Goal: Task Accomplishment & Management: Complete application form

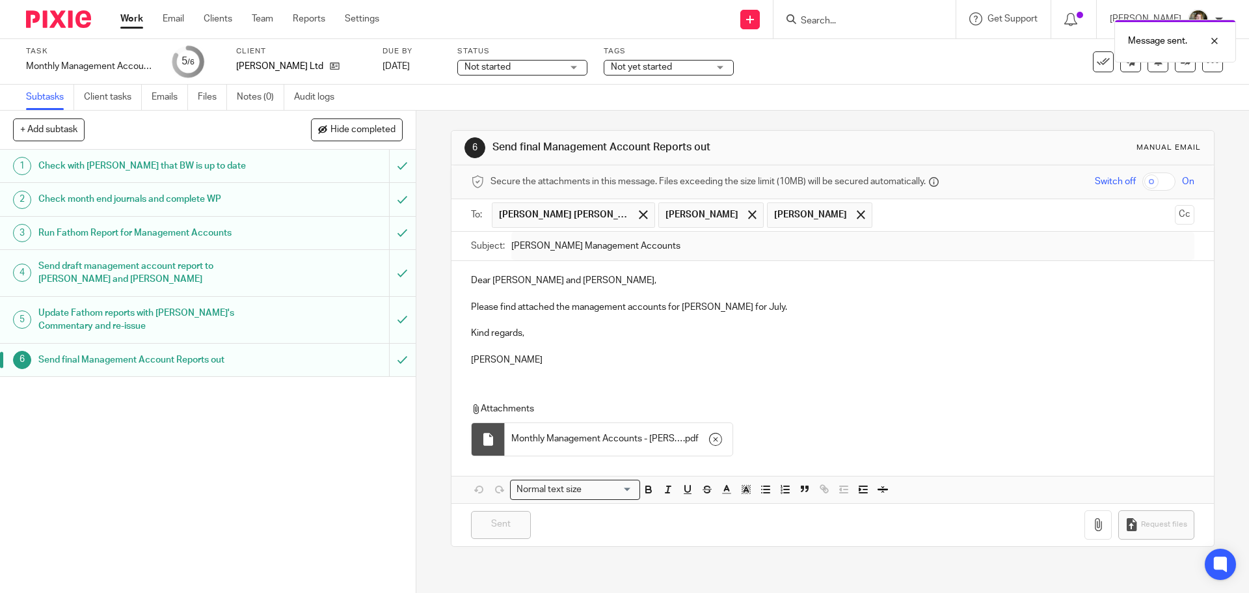
click at [132, 16] on link "Work" at bounding box center [131, 18] width 23 height 13
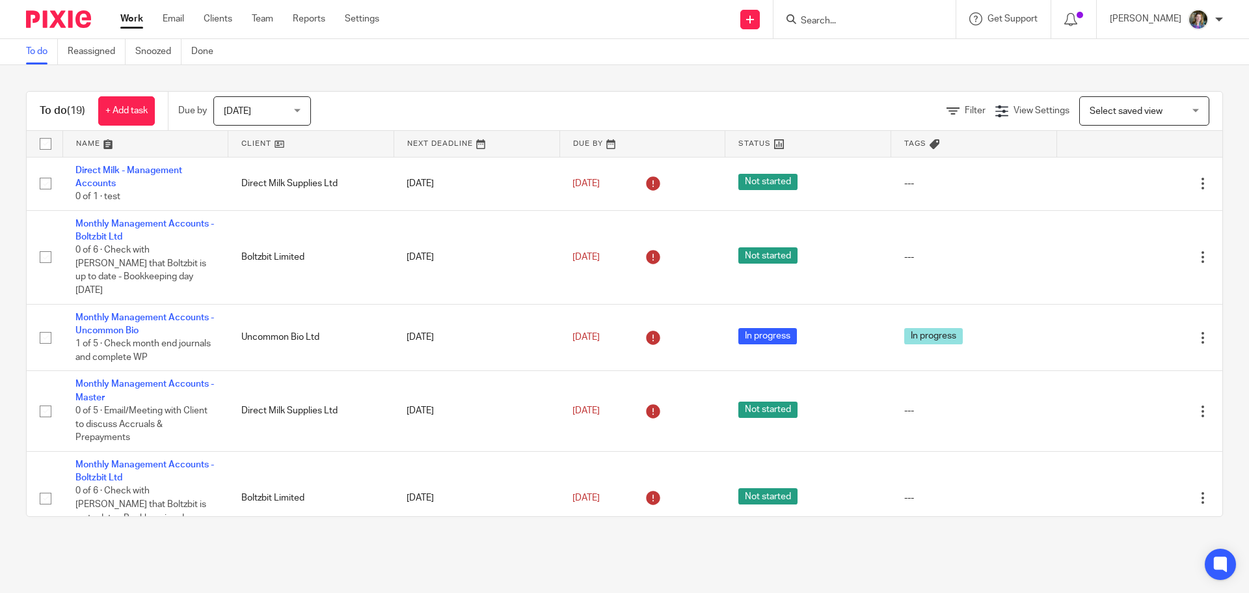
click at [277, 139] on link at bounding box center [310, 144] width 165 height 26
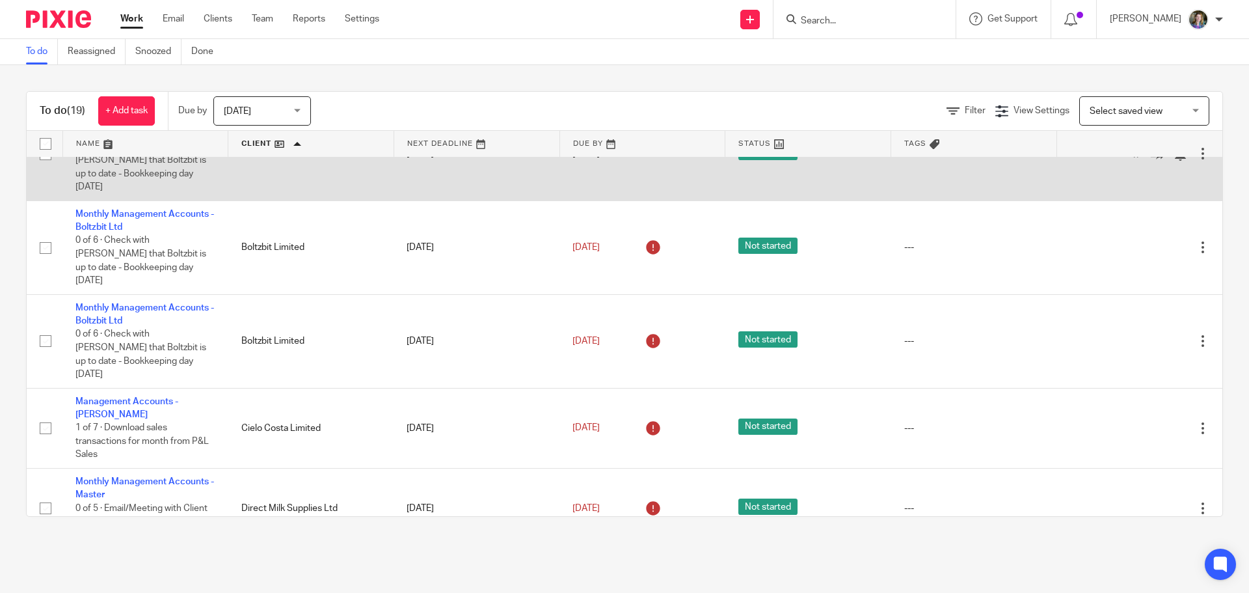
scroll to position [65, 0]
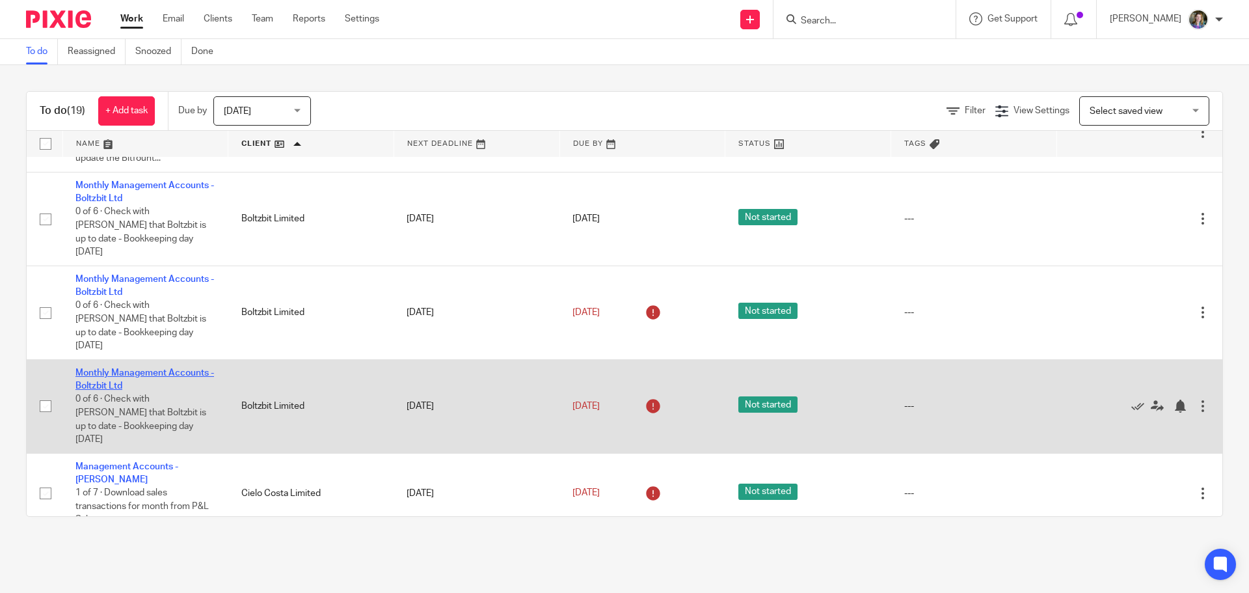
click at [161, 368] on link "Monthly Management Accounts - Boltzbit Ltd" at bounding box center [144, 379] width 139 height 22
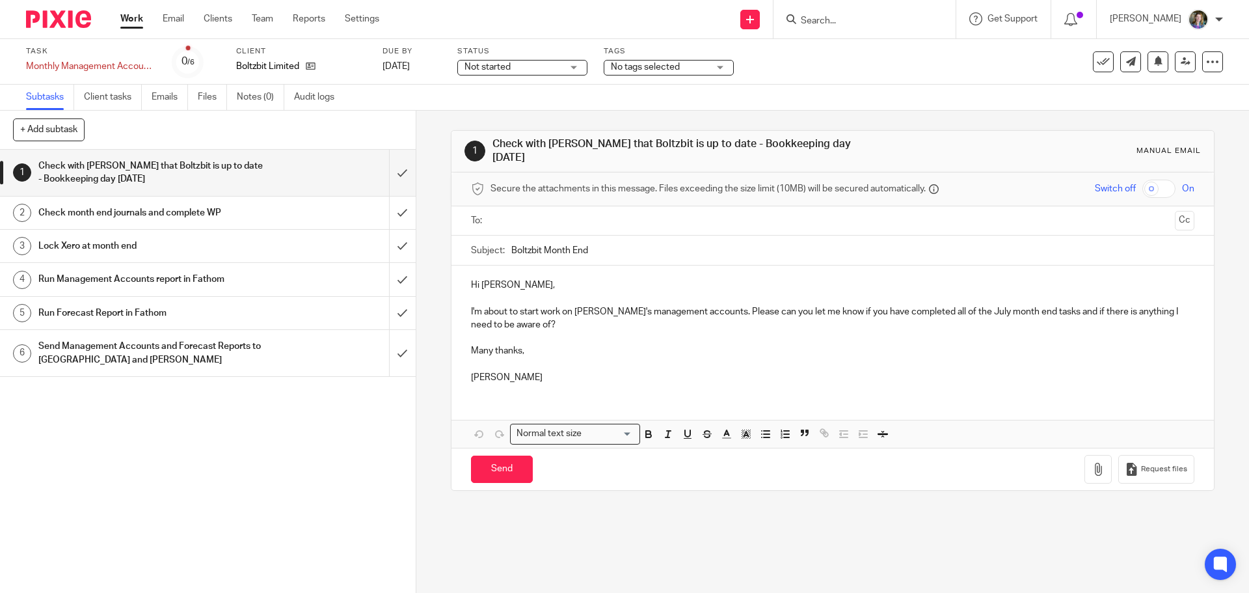
drag, startPoint x: 1093, startPoint y: 63, endPoint x: 1084, endPoint y: 65, distance: 10.0
click at [1097, 64] on icon at bounding box center [1103, 61] width 13 height 13
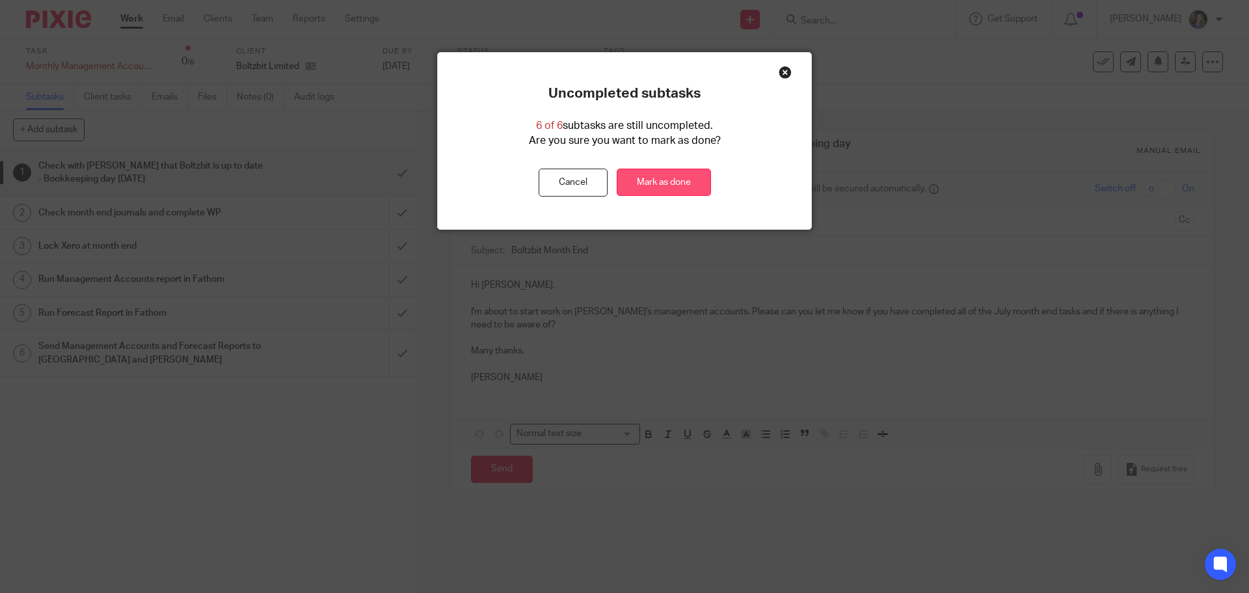
click at [649, 184] on link "Mark as done" at bounding box center [664, 183] width 94 height 28
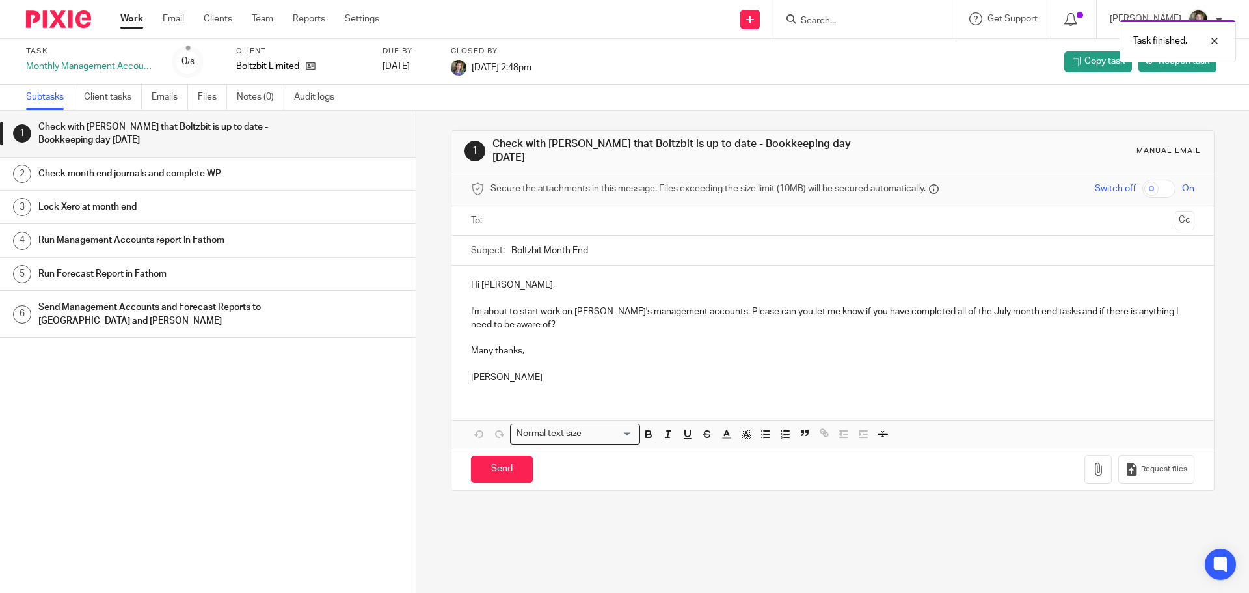
click at [131, 20] on link "Work" at bounding box center [131, 18] width 23 height 13
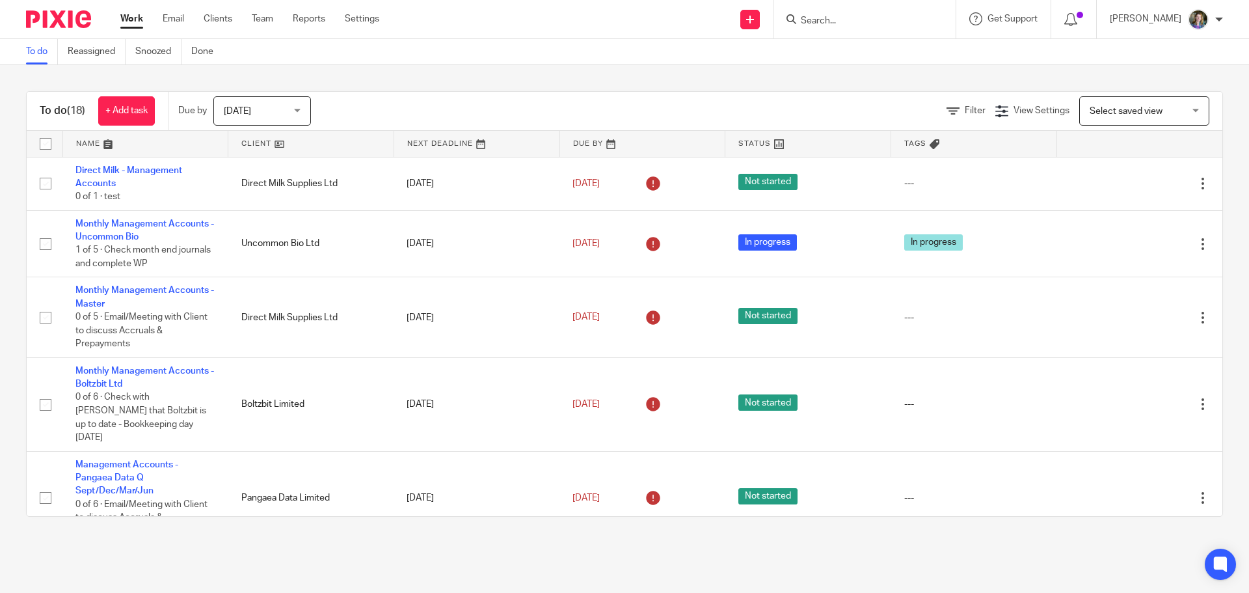
click at [276, 139] on link at bounding box center [310, 144] width 165 height 26
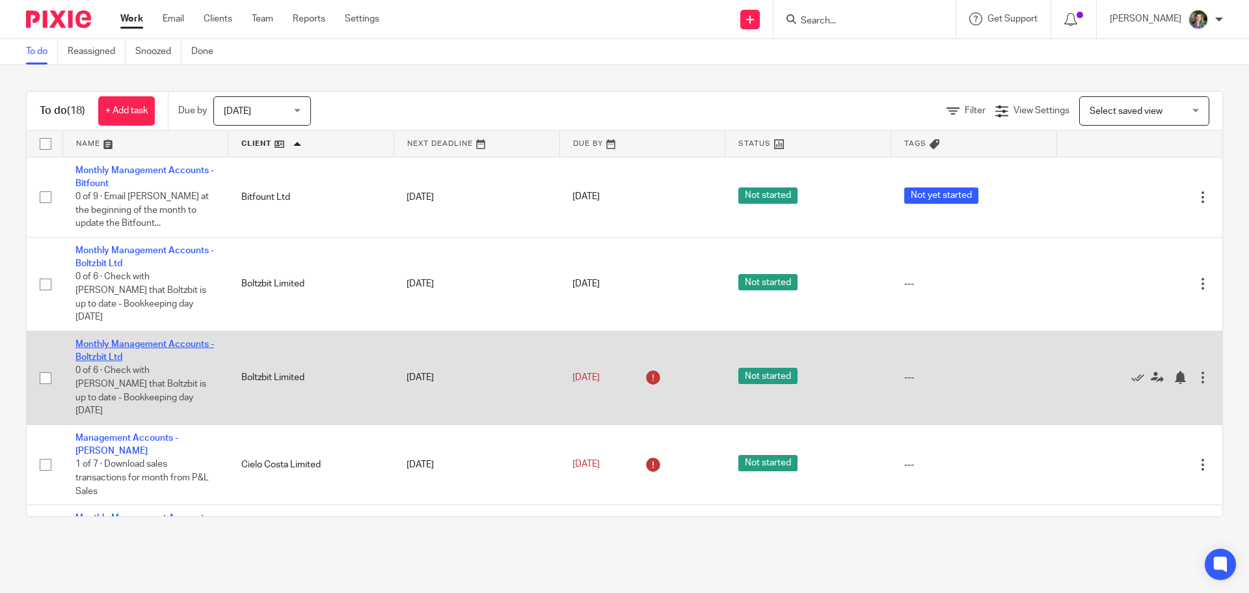
click at [190, 340] on link "Monthly Management Accounts - Boltzbit Ltd" at bounding box center [144, 351] width 139 height 22
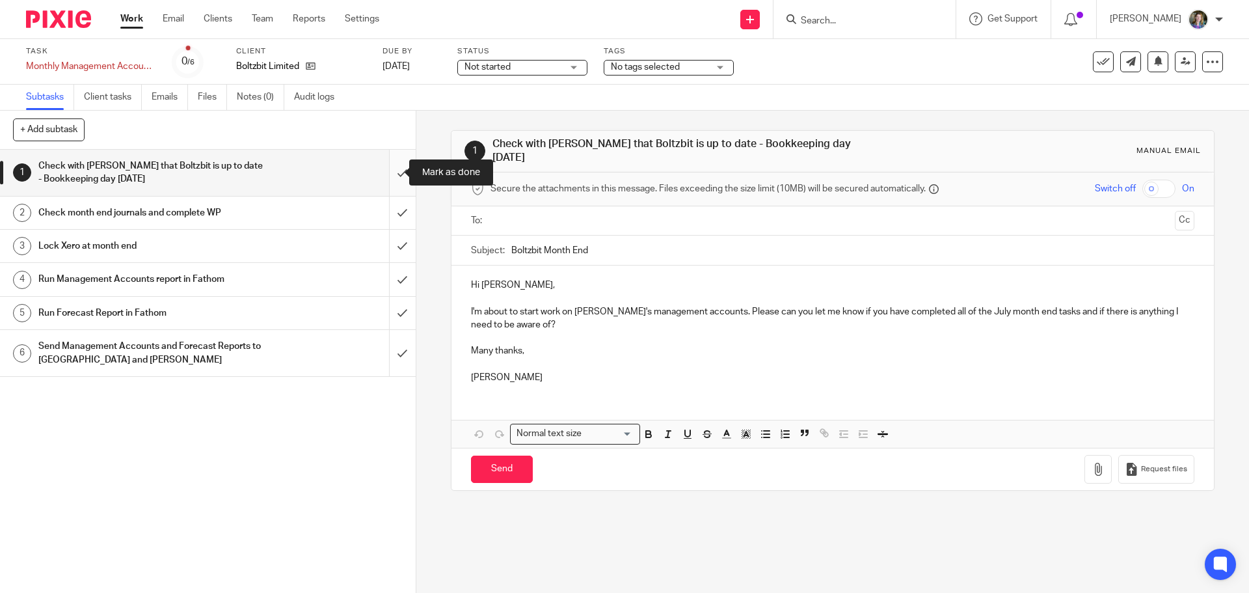
click at [388, 171] on input "submit" at bounding box center [208, 173] width 416 height 46
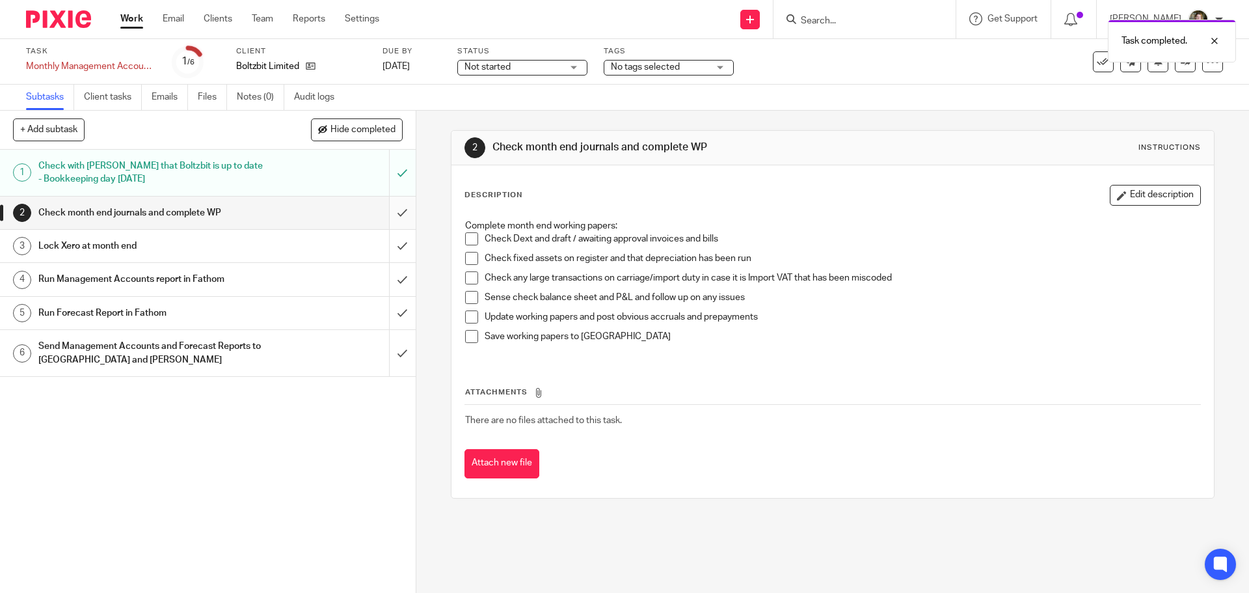
click at [387, 213] on input "submit" at bounding box center [208, 213] width 416 height 33
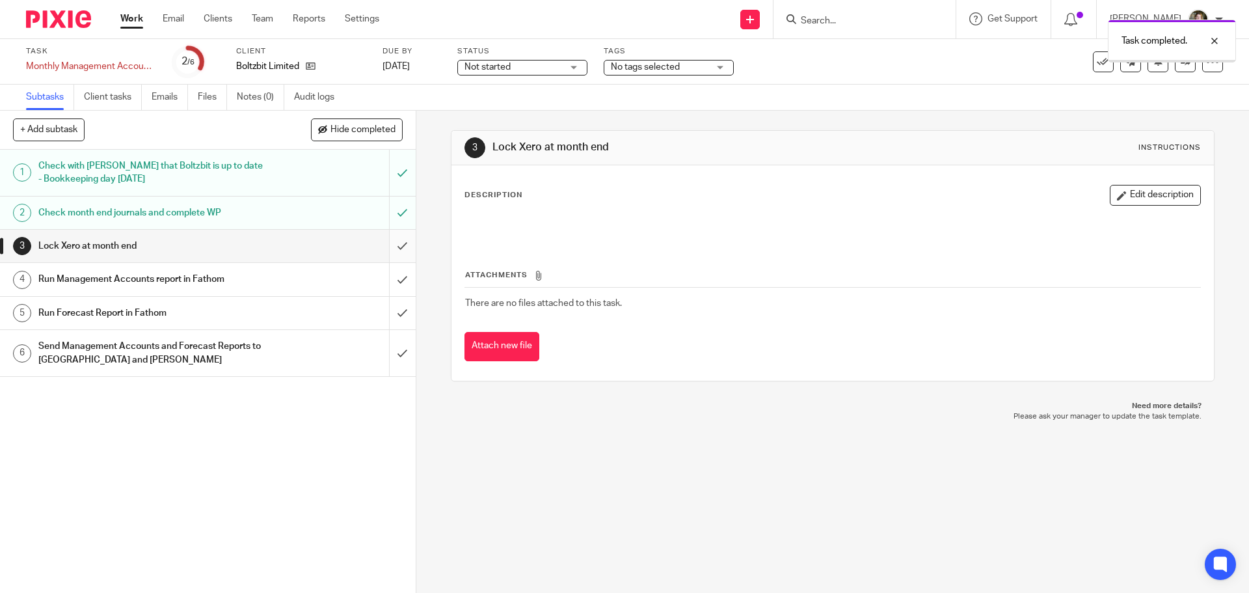
click at [384, 249] on input "submit" at bounding box center [208, 246] width 416 height 33
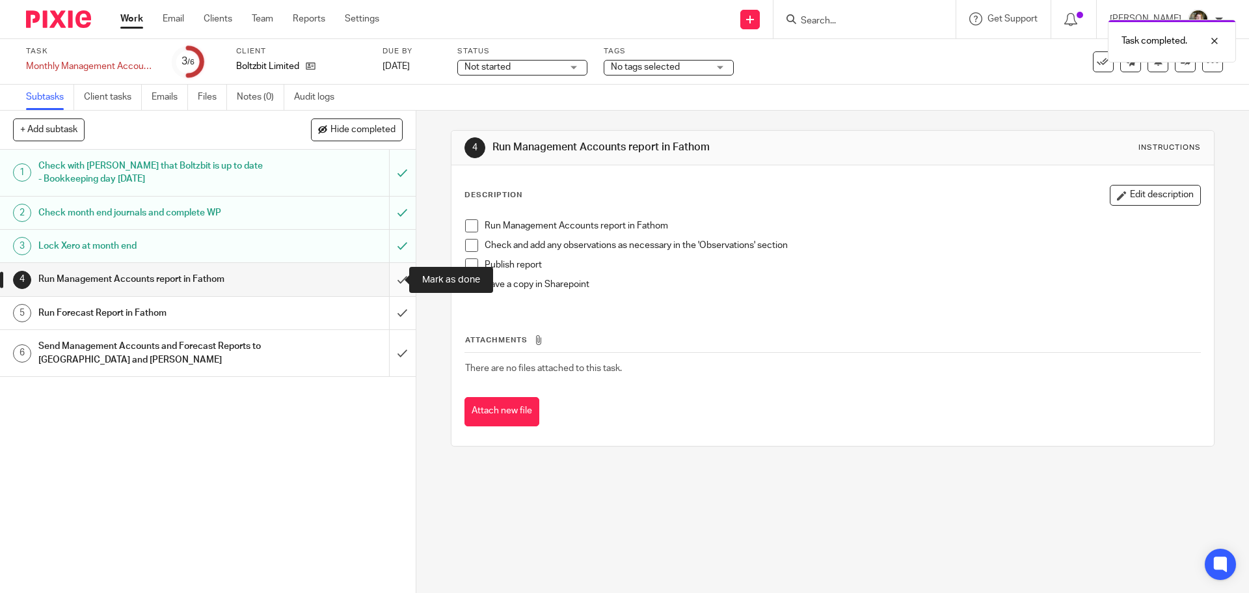
click at [389, 283] on input "submit" at bounding box center [208, 279] width 416 height 33
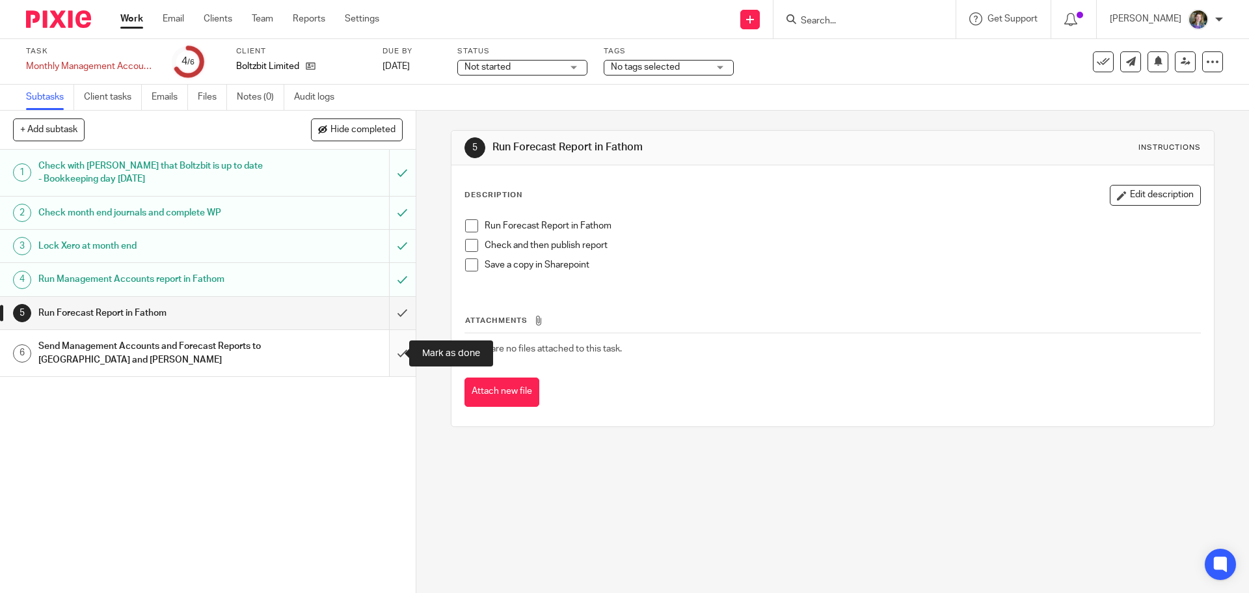
click at [387, 355] on input "submit" at bounding box center [208, 353] width 416 height 46
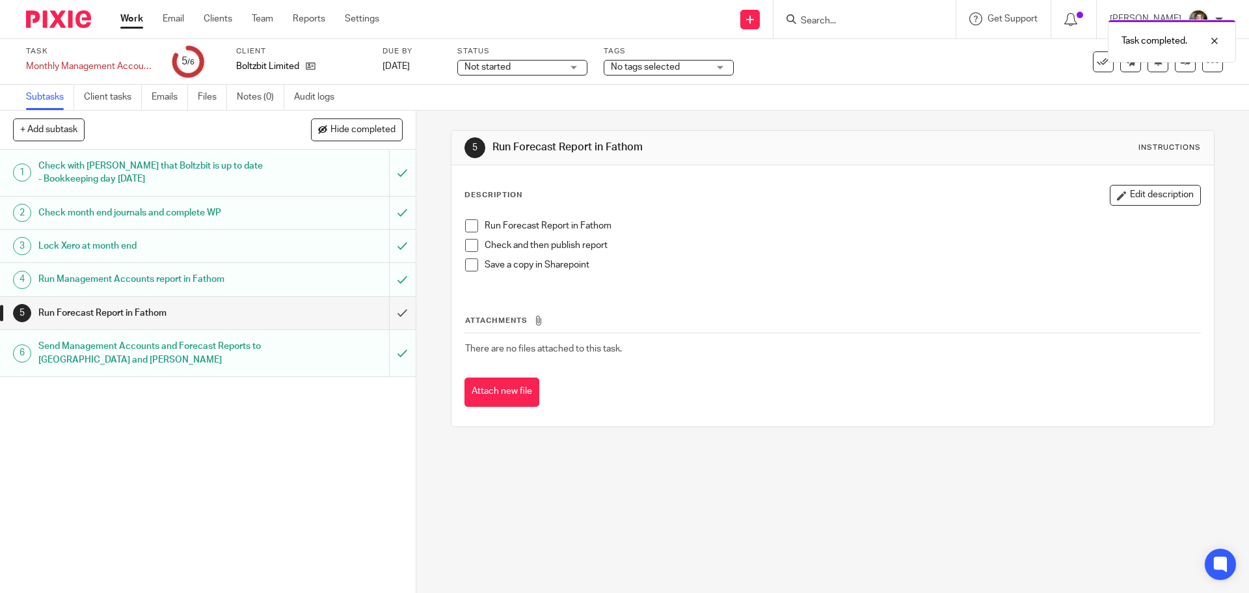
click at [226, 358] on h1 "Send Management Accounts and Forecast Reports to [GEOGRAPHIC_DATA] and [PERSON_…" at bounding box center [150, 352] width 225 height 33
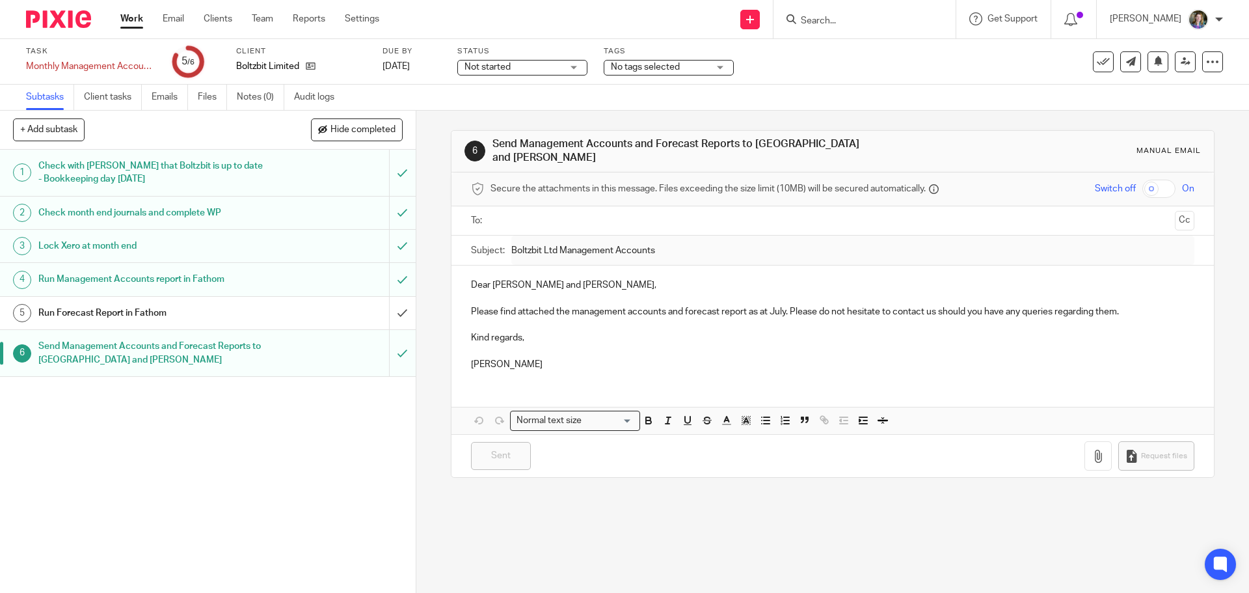
click at [782, 305] on p "Please find attached the management accounts and forecast report as at July. Pl…" at bounding box center [832, 311] width 723 height 13
click at [784, 307] on p "Please find attached the management accounts and forecast report as at July. Pl…" at bounding box center [832, 311] width 723 height 13
click at [1104, 305] on p "Please find attached the management accounts for May and June. Please do not he…" at bounding box center [832, 311] width 723 height 13
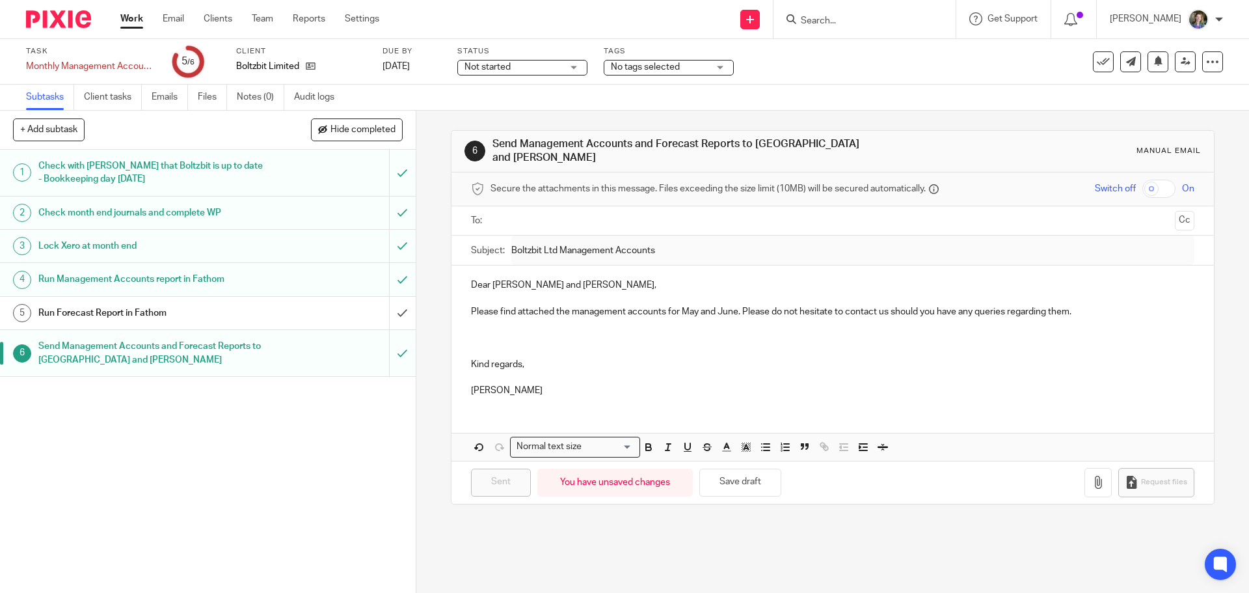
click at [732, 344] on p at bounding box center [832, 350] width 723 height 13
click at [1093, 305] on p "Please find attached the management accounts for May and June. Please do not he…" at bounding box center [832, 311] width 723 height 13
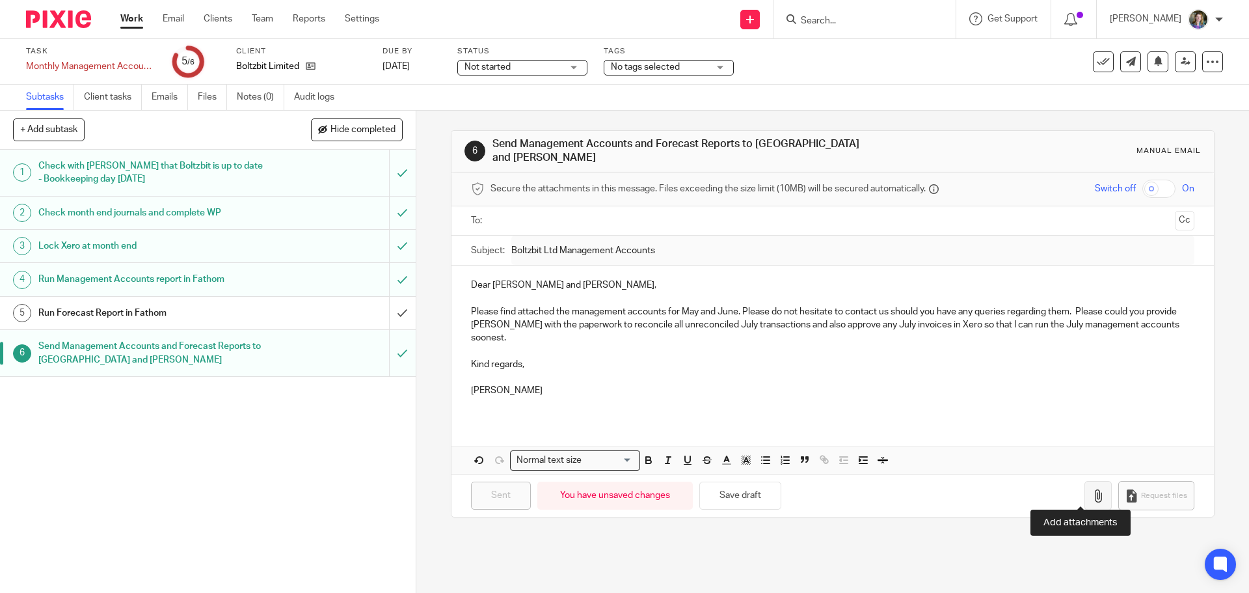
click at [1090, 487] on button "button" at bounding box center [1098, 495] width 27 height 29
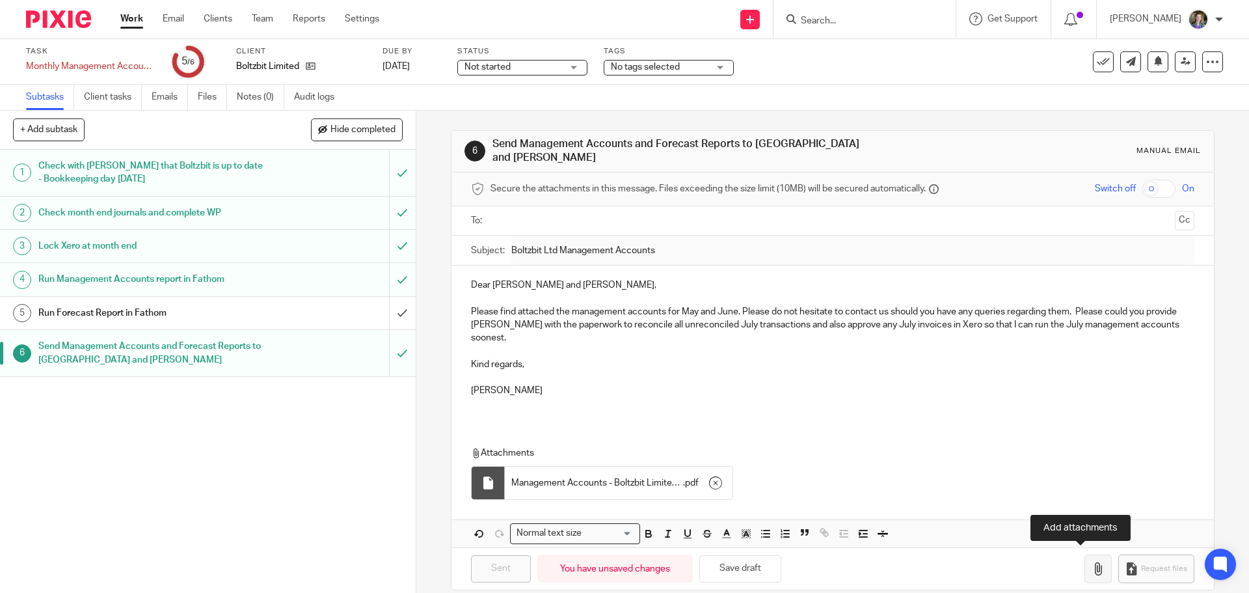
click at [1085, 569] on button "button" at bounding box center [1098, 568] width 27 height 29
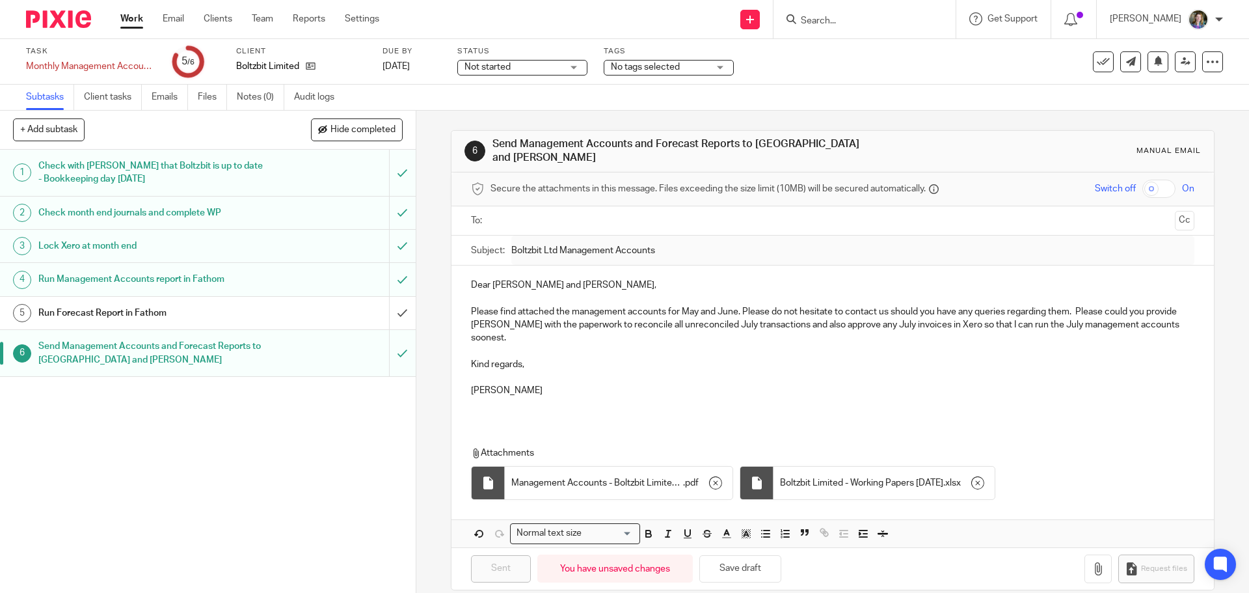
click at [562, 279] on p "Dear Yichuan and Ollie," at bounding box center [832, 285] width 723 height 13
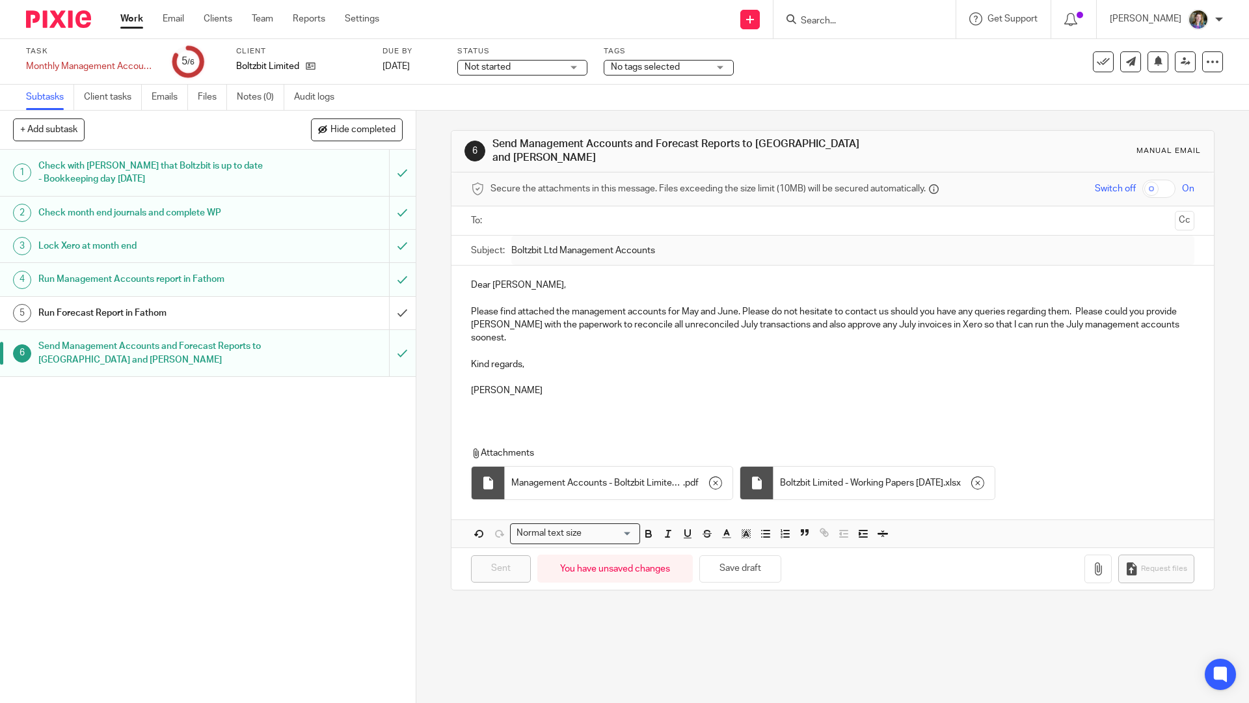
click at [621, 349] on p at bounding box center [832, 350] width 723 height 13
click at [599, 213] on input "text" at bounding box center [832, 220] width 674 height 15
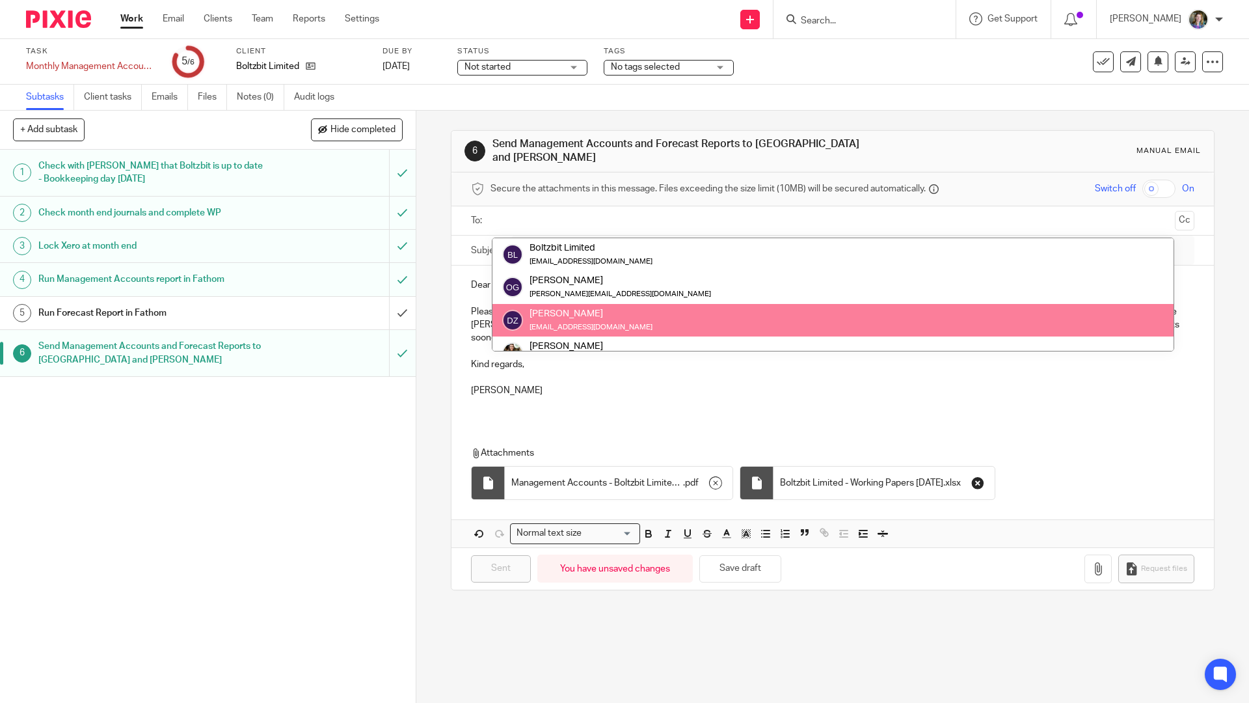
click at [977, 477] on icon "button" at bounding box center [978, 482] width 13 height 13
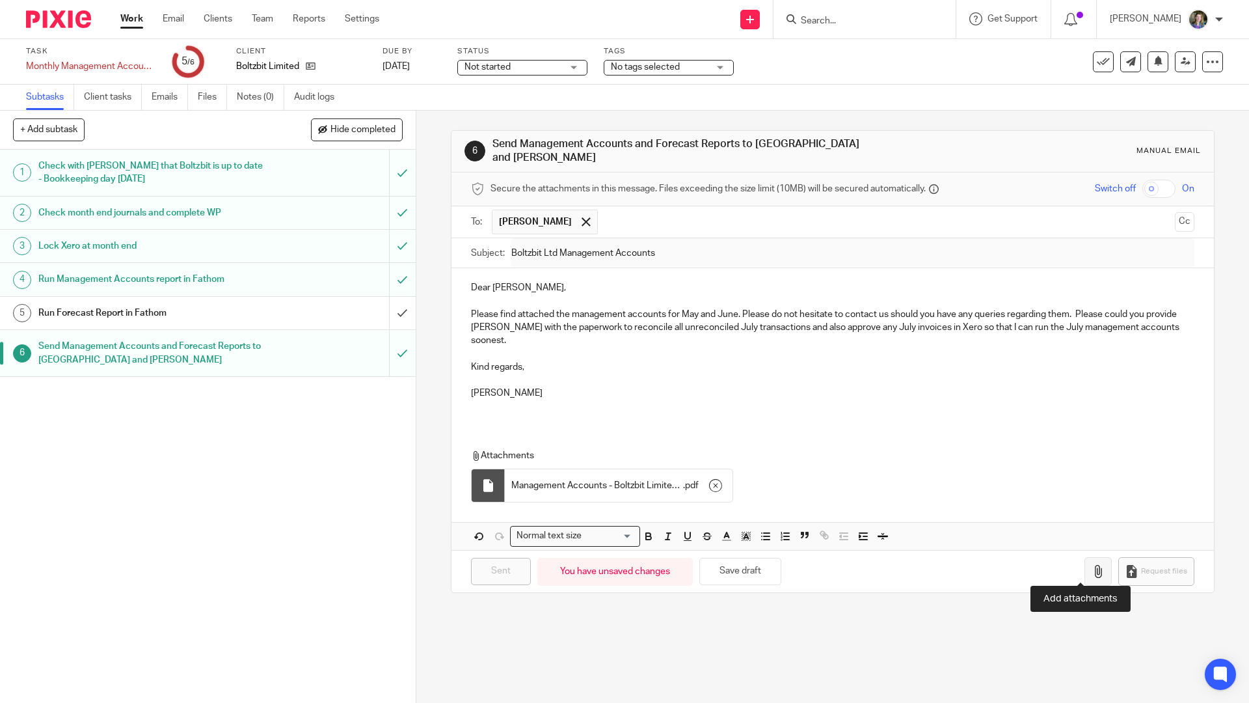
click at [1092, 571] on icon "button" at bounding box center [1098, 571] width 13 height 13
click at [640, 479] on span "Management Accounts - Boltzbit Limited (May 2025)" at bounding box center [598, 485] width 172 height 13
drag, startPoint x: 640, startPoint y: 476, endPoint x: 647, endPoint y: 475, distance: 7.2
click at [639, 479] on span "Management Accounts - Boltzbit Limited (May 2025)" at bounding box center [598, 485] width 172 height 13
click at [712, 479] on icon "button" at bounding box center [715, 485] width 13 height 13
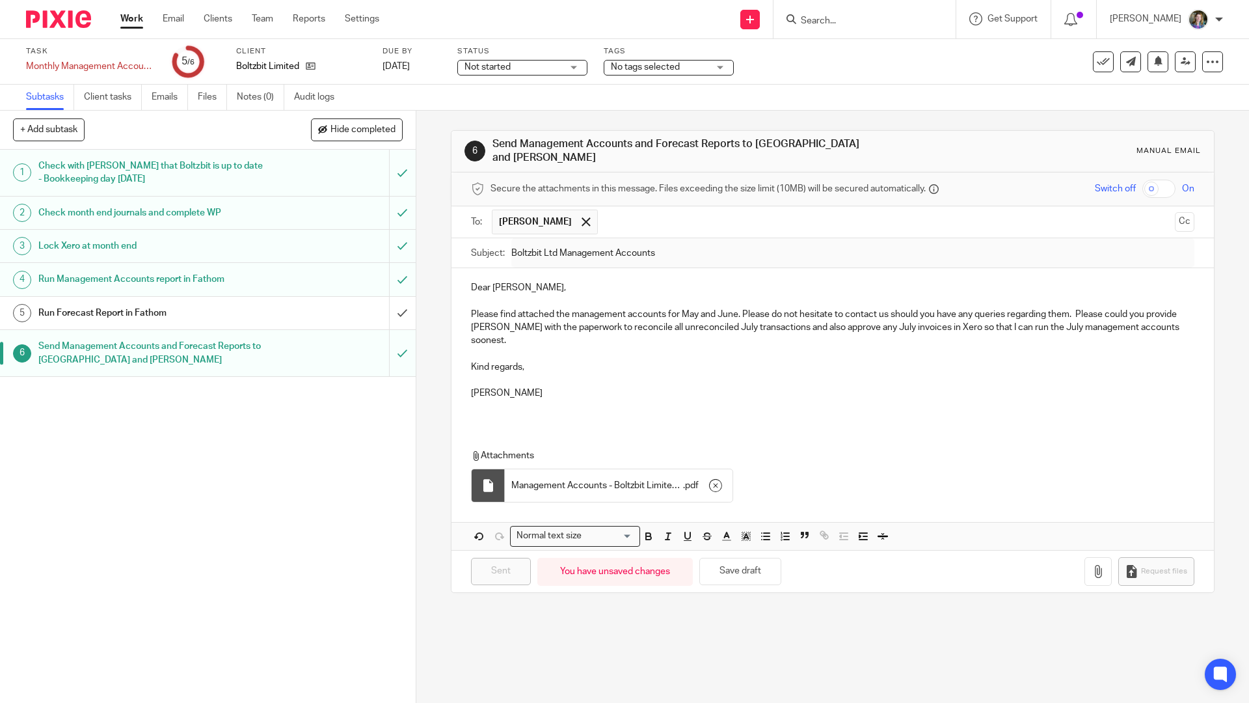
drag, startPoint x: 713, startPoint y: 479, endPoint x: 696, endPoint y: 475, distance: 16.7
click at [712, 479] on icon "button" at bounding box center [715, 485] width 13 height 13
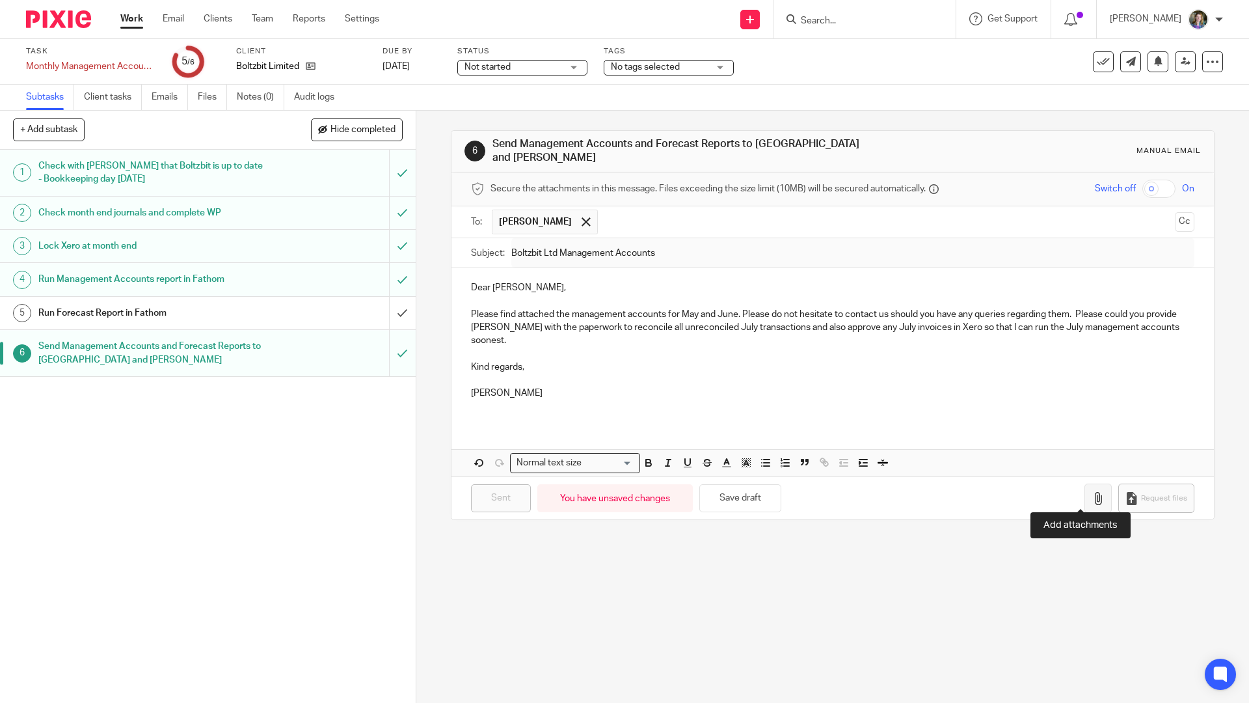
click at [1092, 492] on icon "button" at bounding box center [1098, 498] width 13 height 13
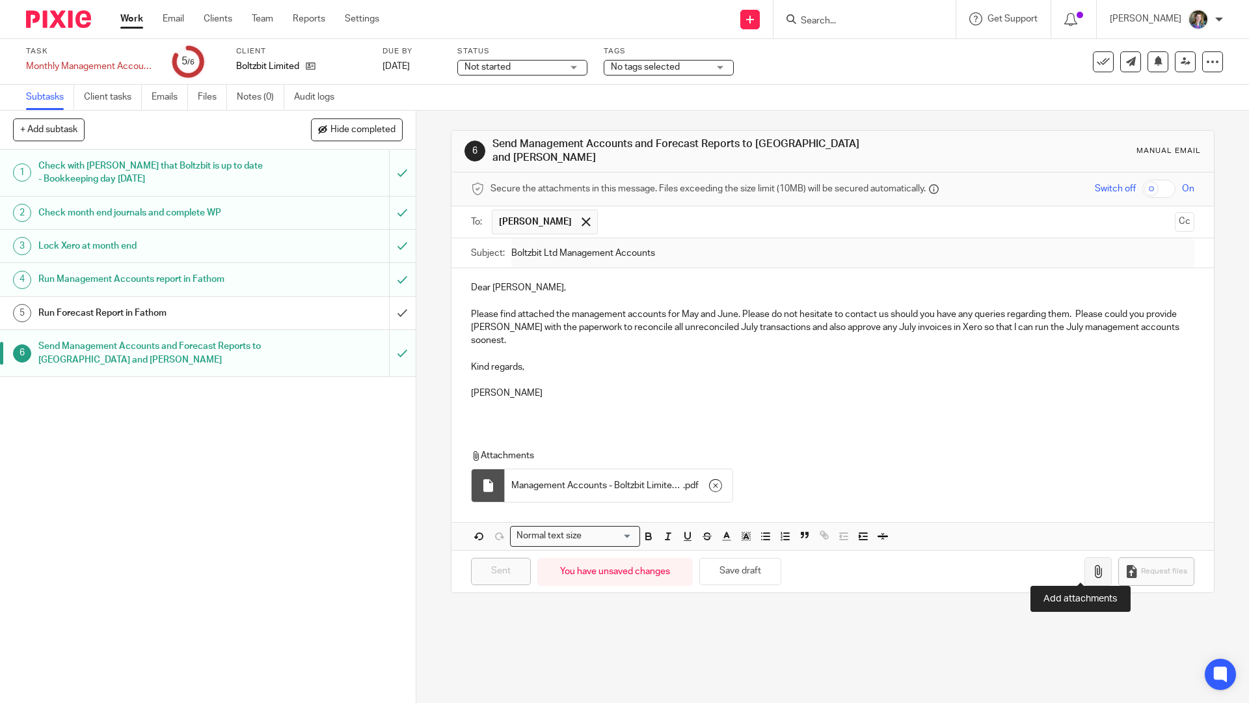
click at [1092, 569] on icon "button" at bounding box center [1098, 571] width 13 height 13
click at [605, 217] on input "text" at bounding box center [888, 222] width 566 height 25
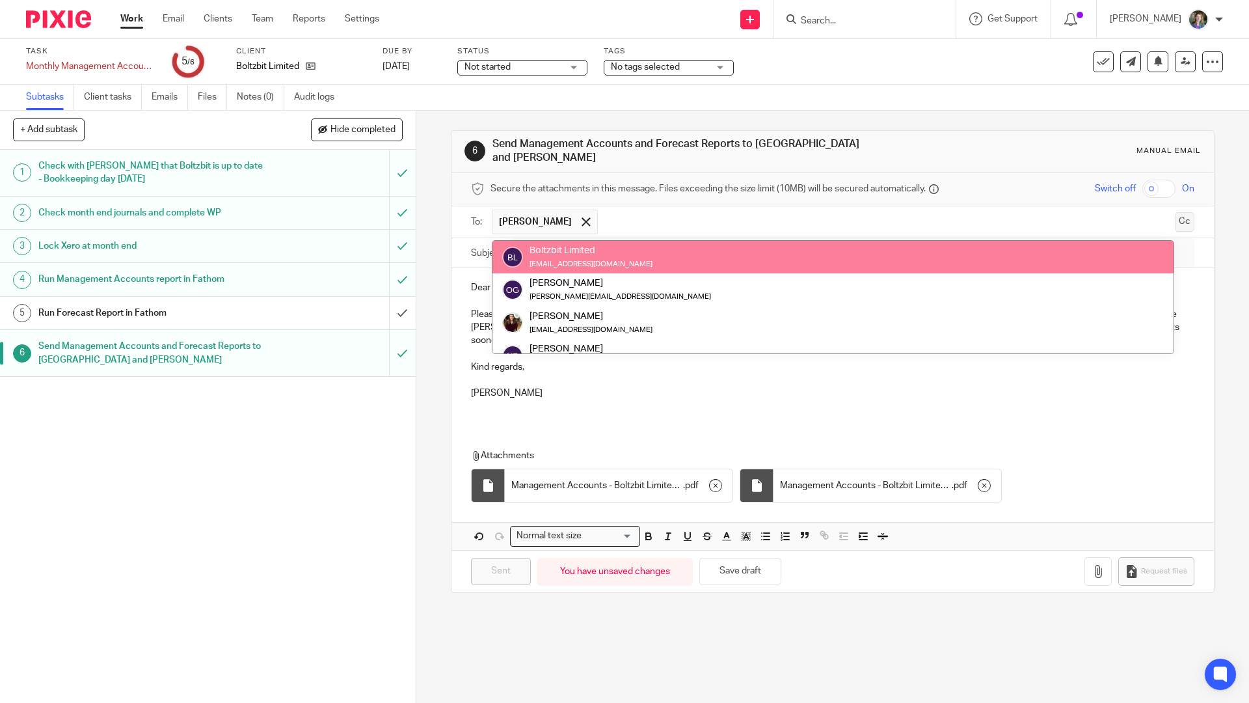
click at [1175, 214] on button "Cc" at bounding box center [1185, 222] width 20 height 20
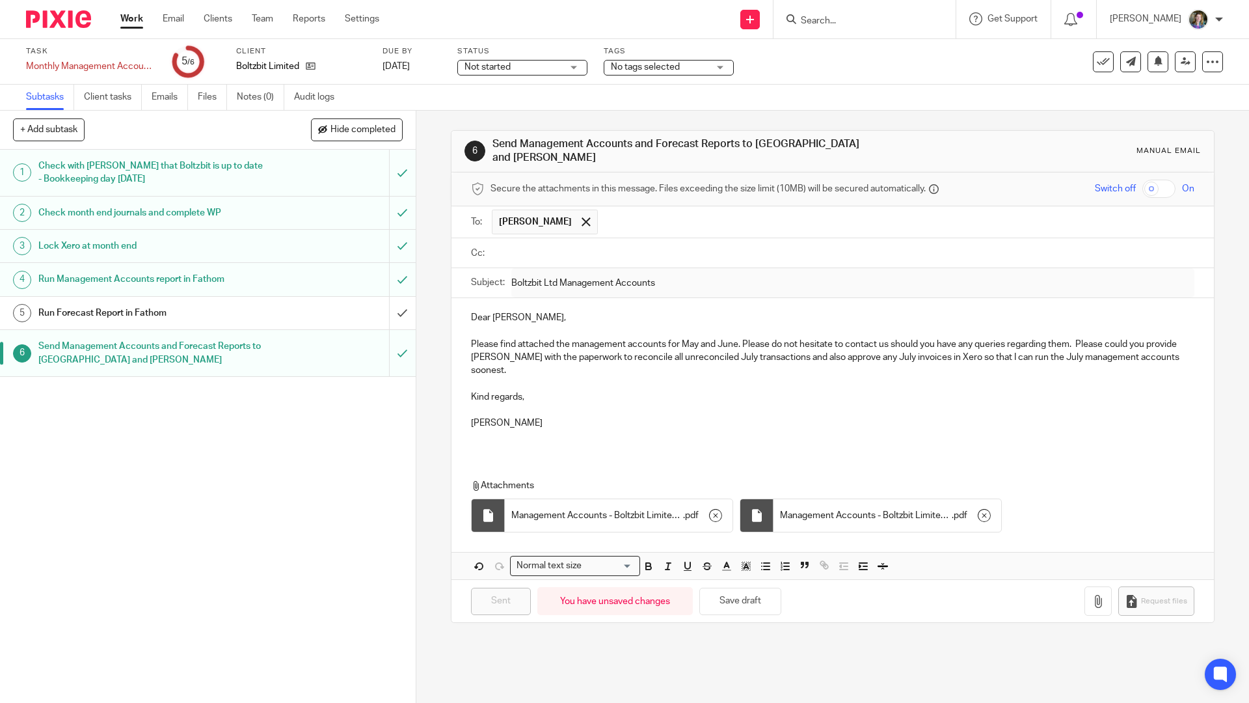
click at [590, 246] on input "text" at bounding box center [842, 253] width 694 height 15
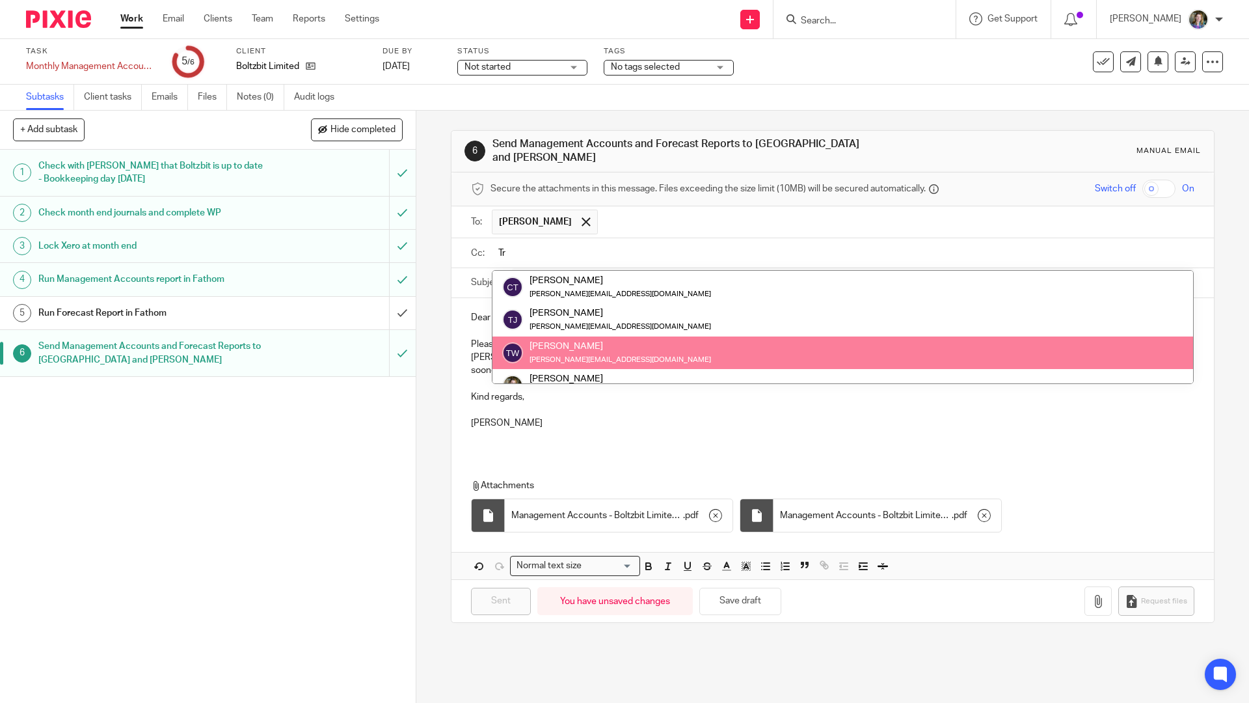
type input "Tr"
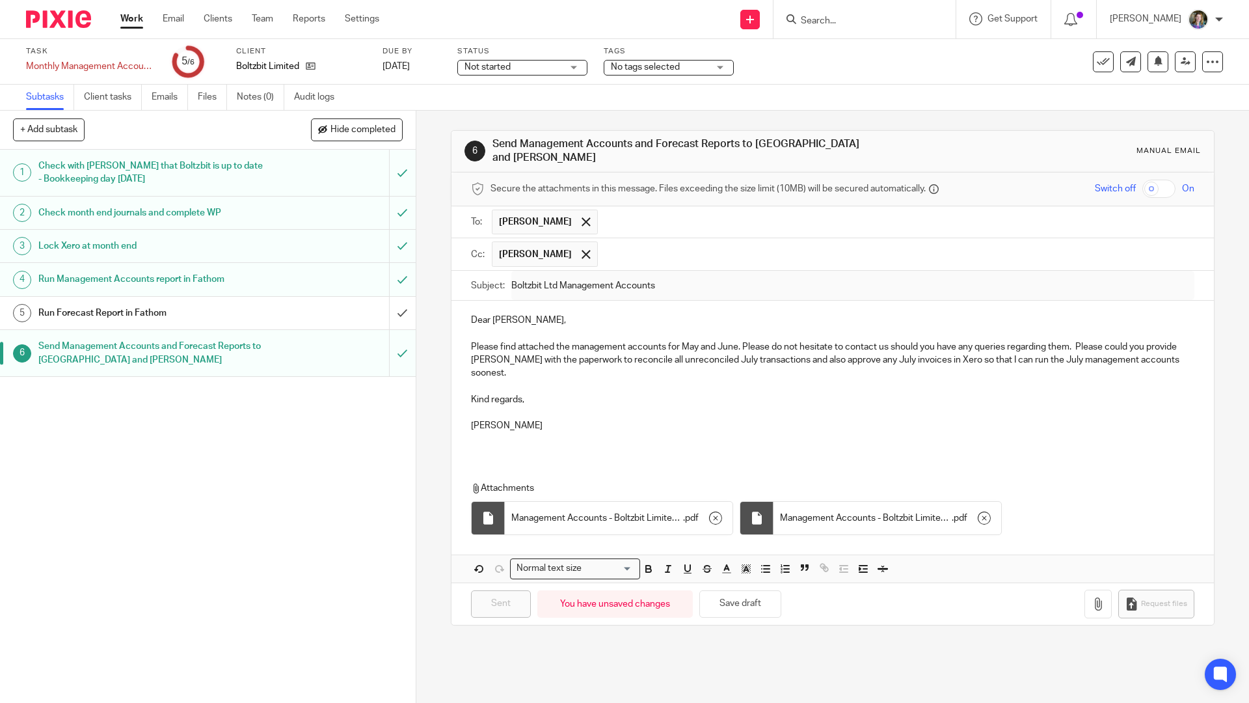
click at [624, 252] on input "text" at bounding box center [897, 253] width 585 height 25
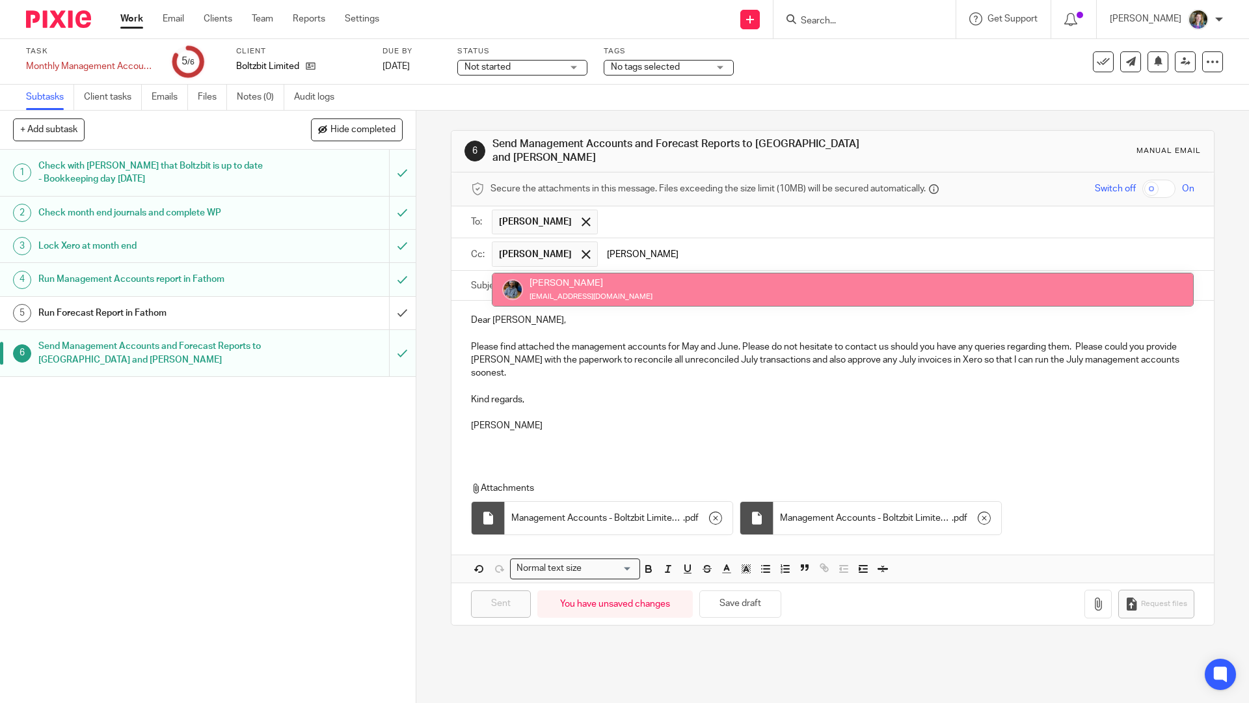
type input "Jas"
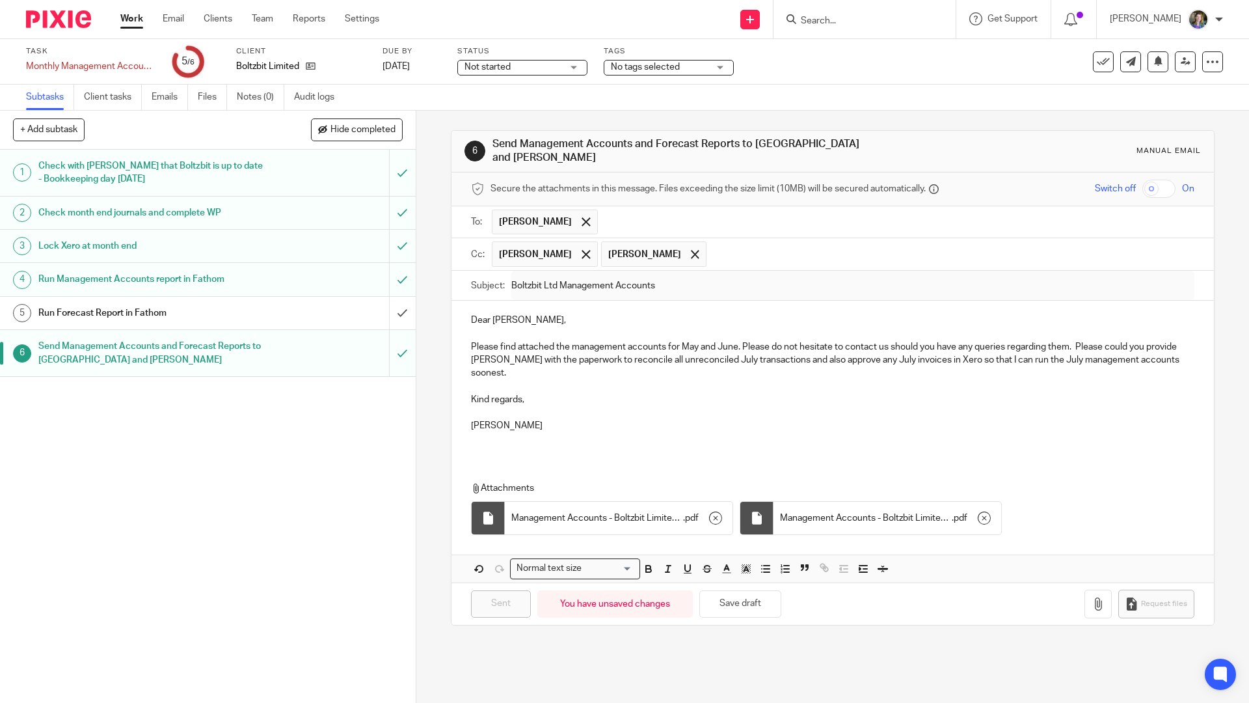
click at [705, 411] on p at bounding box center [832, 412] width 723 height 13
click at [708, 419] on p "Erica" at bounding box center [832, 425] width 723 height 13
click at [871, 406] on p at bounding box center [832, 412] width 723 height 13
click at [391, 351] on input "submit" at bounding box center [208, 353] width 416 height 46
click at [640, 592] on div "You have unsaved changes" at bounding box center [616, 604] width 156 height 28
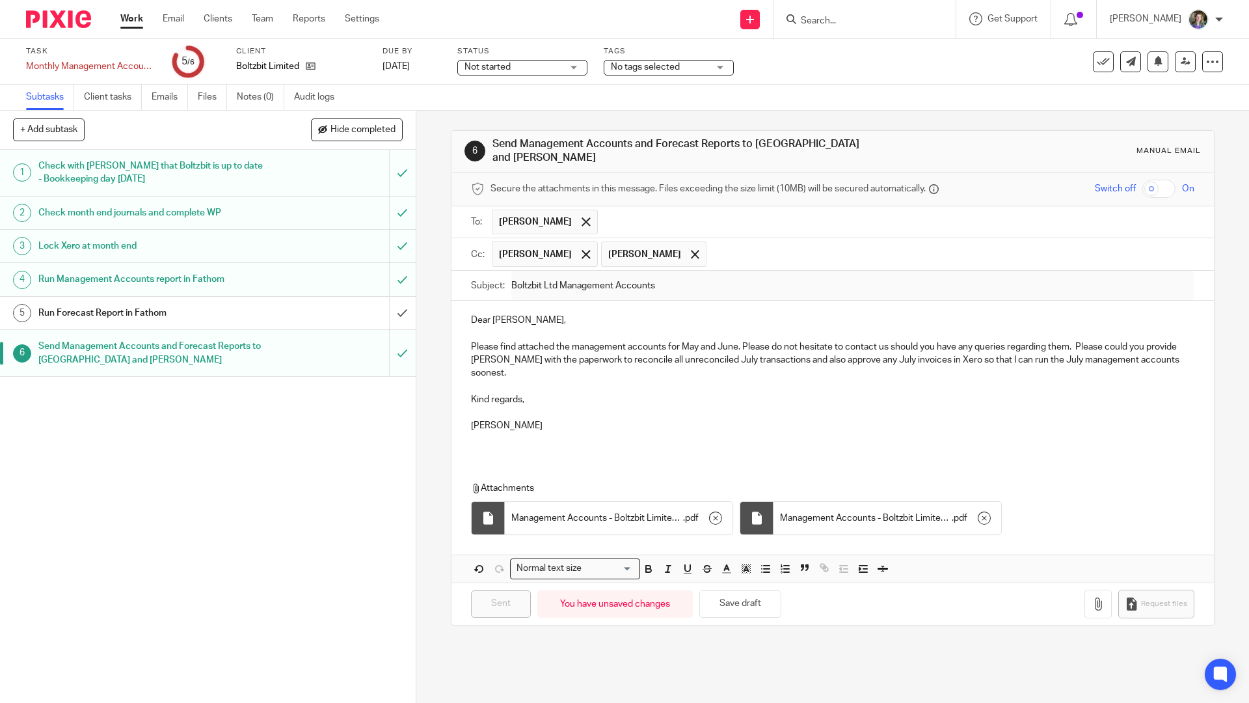
click at [642, 592] on div "You have unsaved changes" at bounding box center [616, 604] width 156 height 28
click at [732, 592] on button "Save draft" at bounding box center [741, 604] width 82 height 28
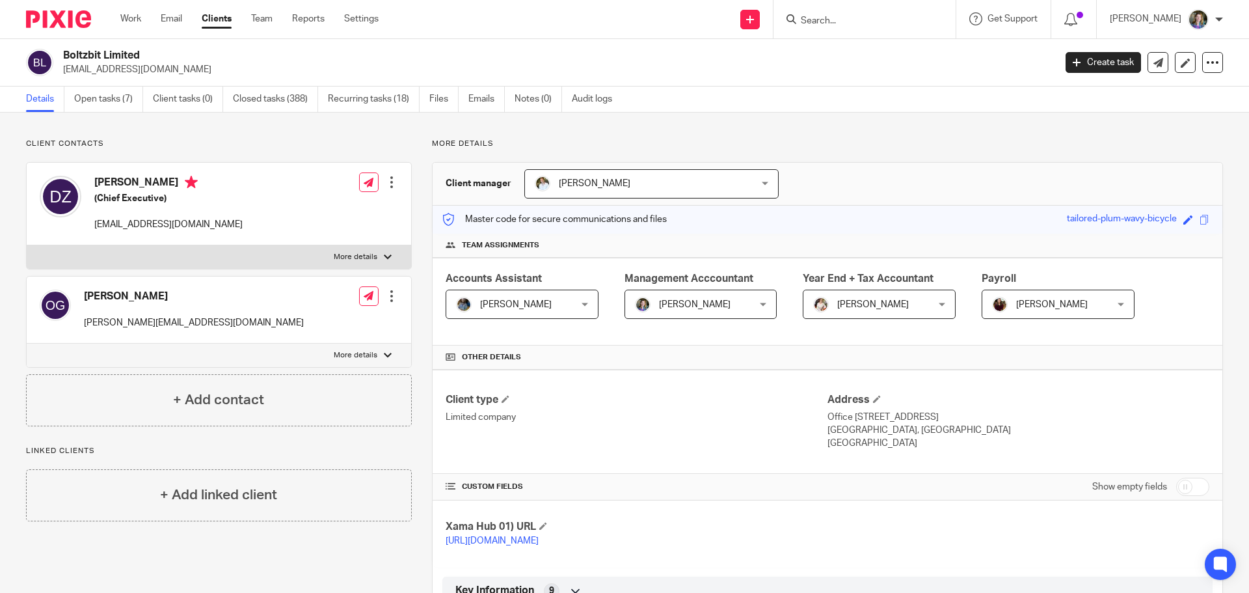
click at [389, 297] on div at bounding box center [391, 296] width 13 height 13
click at [318, 414] on span "Delete contact" at bounding box center [316, 414] width 61 height 9
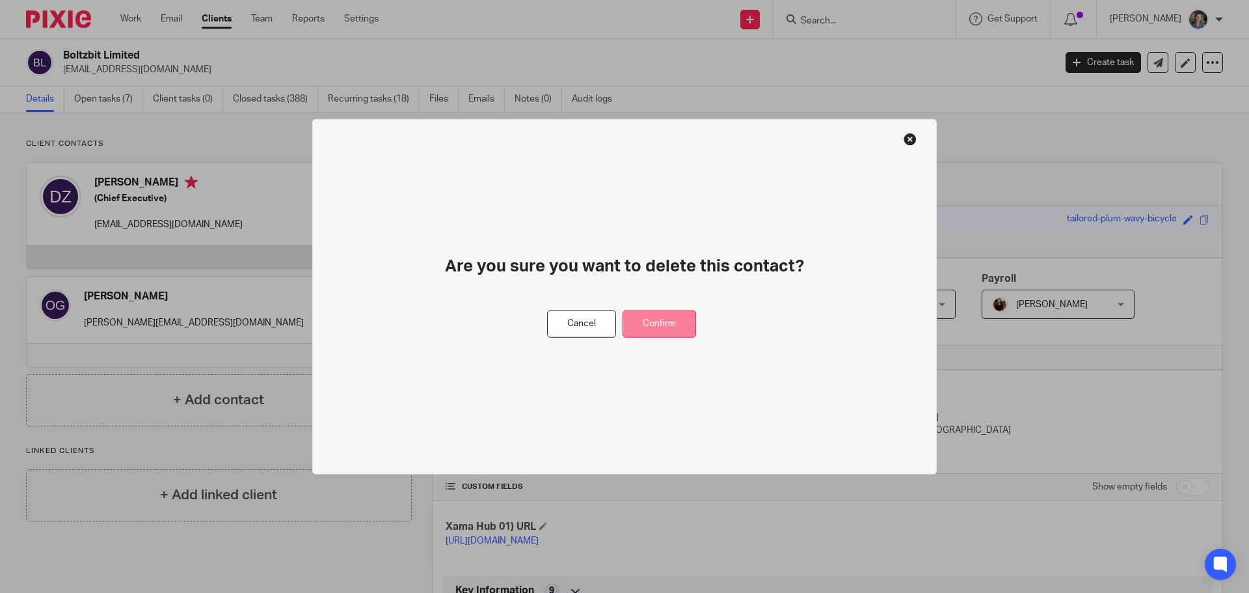
click at [659, 323] on button "Confirm" at bounding box center [660, 324] width 74 height 28
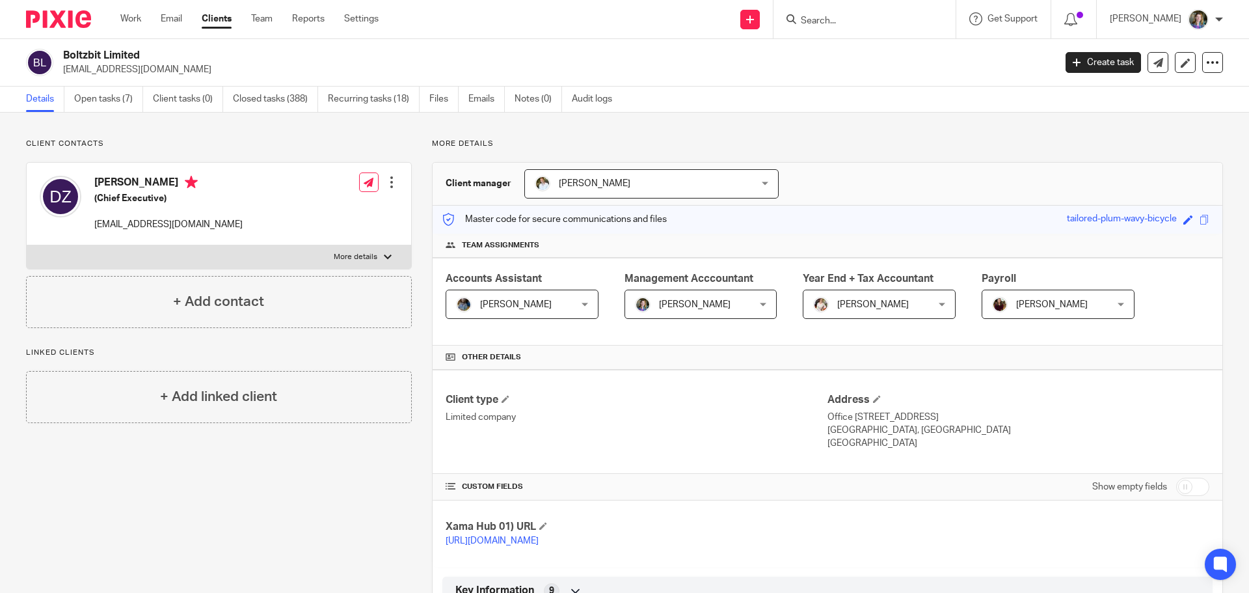
drag, startPoint x: 884, startPoint y: 194, endPoint x: 875, endPoint y: 187, distance: 10.7
click at [883, 193] on div "Client manager [PERSON_NAME] [PERSON_NAME] [PERSON_NAME] [PERSON_NAME] [PERSON_…" at bounding box center [828, 184] width 790 height 43
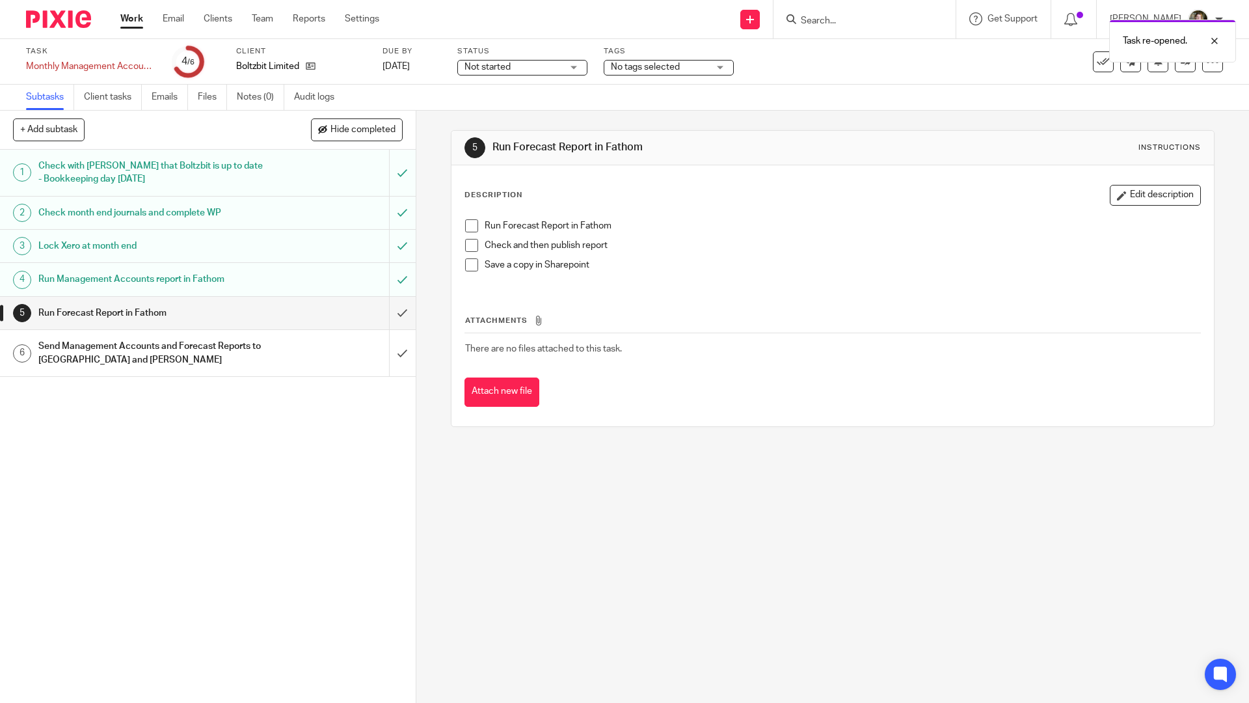
click at [281, 356] on div "Send Management Accounts and Forecast Reports to [GEOGRAPHIC_DATA] and [PERSON_…" at bounding box center [207, 352] width 338 height 33
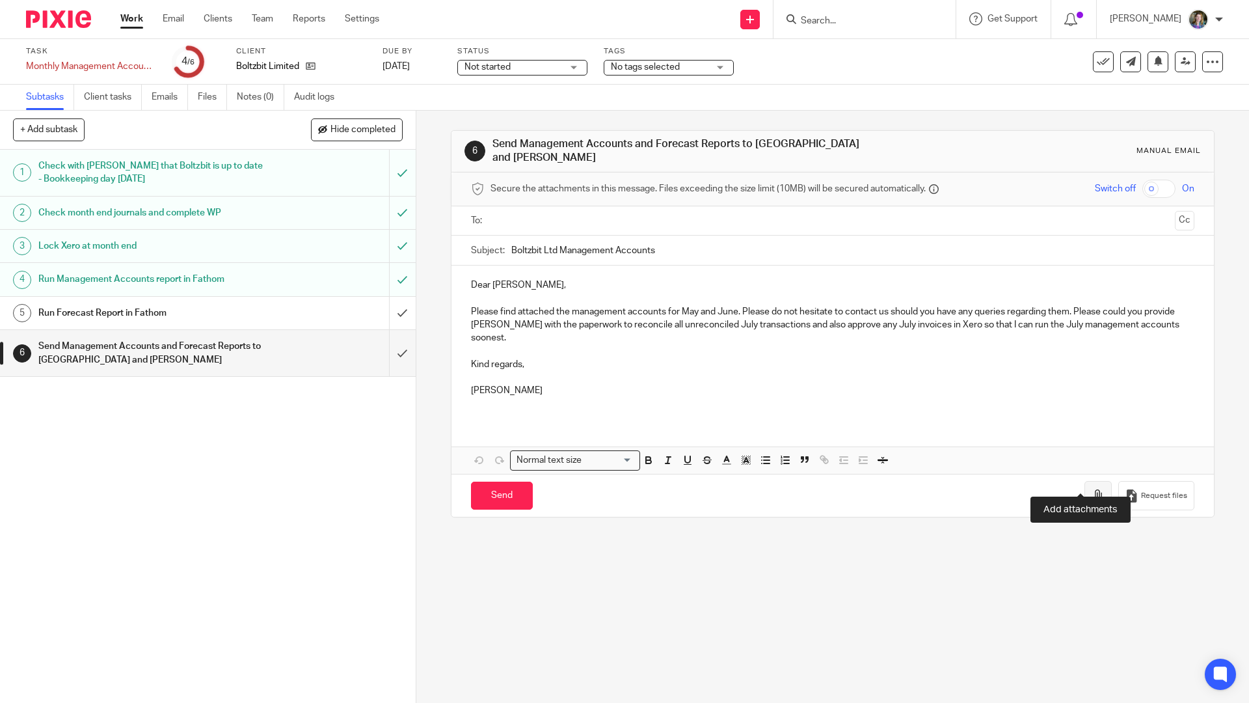
click at [1092, 489] on icon "button" at bounding box center [1098, 495] width 13 height 13
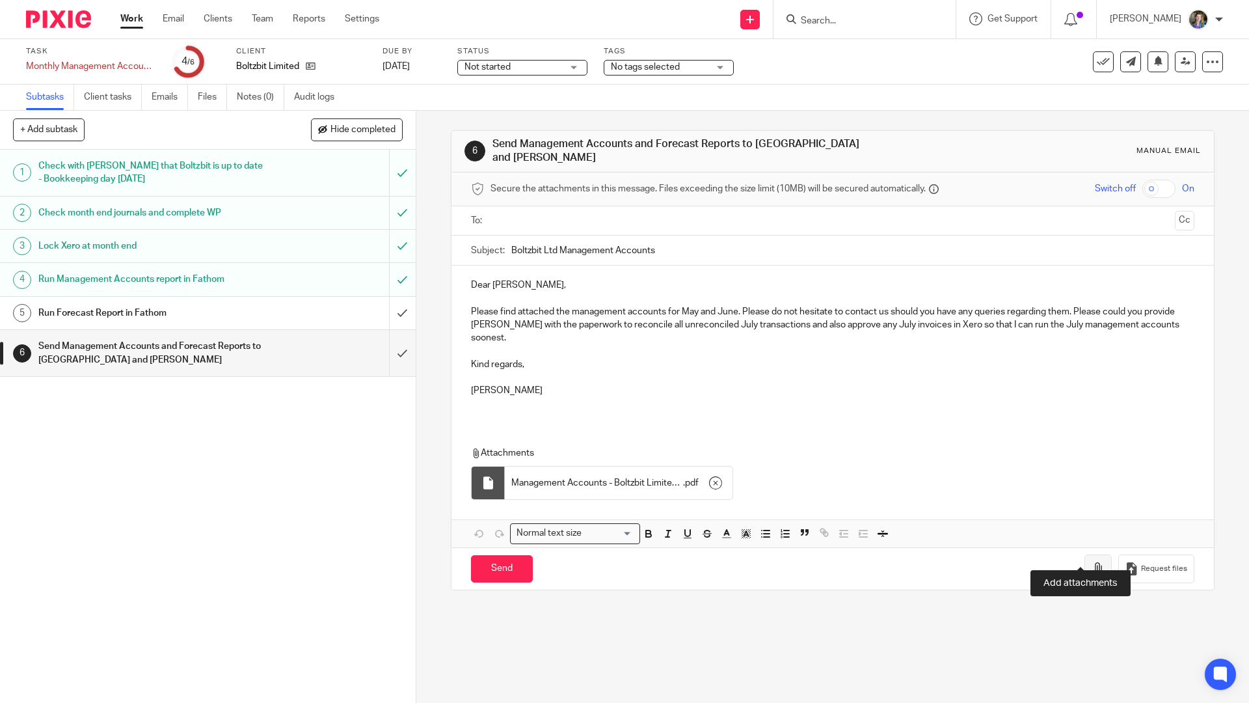
click at [1092, 562] on icon "button" at bounding box center [1098, 568] width 13 height 13
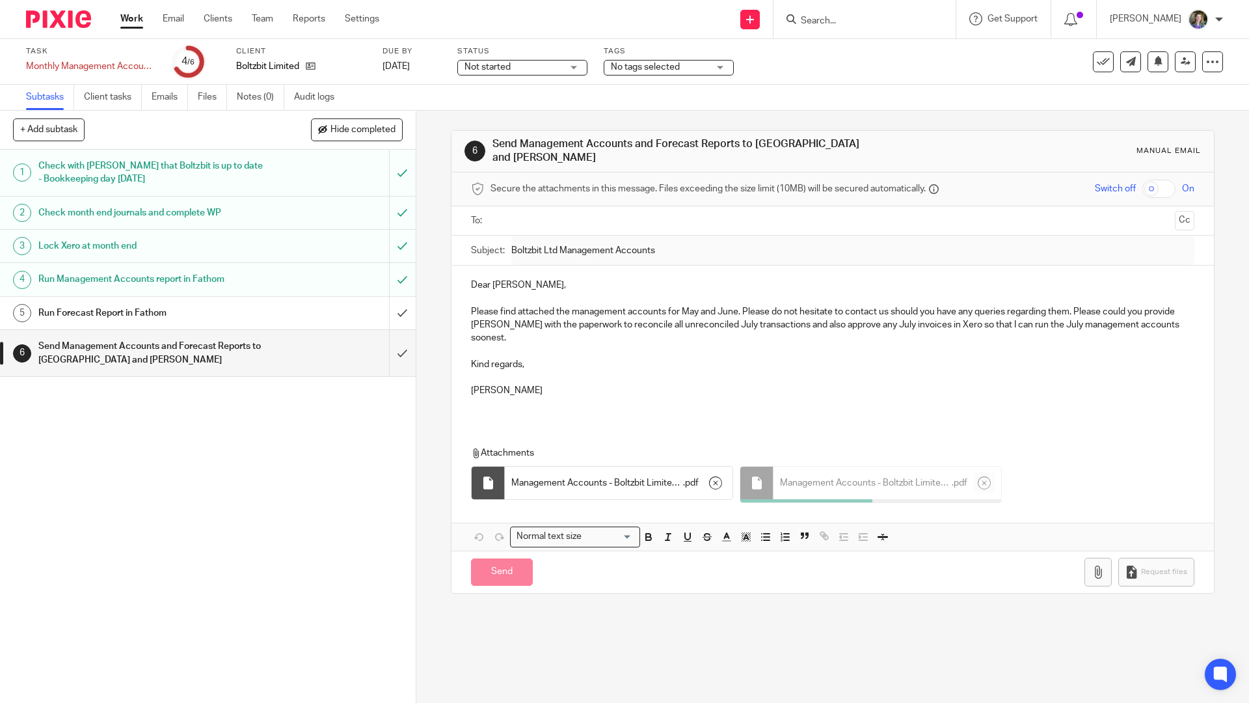
click at [862, 410] on div "Dear Yichuan, Please find attached the management accounts for May and June. Pl…" at bounding box center [833, 408] width 762 height 284
click at [555, 215] on input "text" at bounding box center [832, 220] width 674 height 15
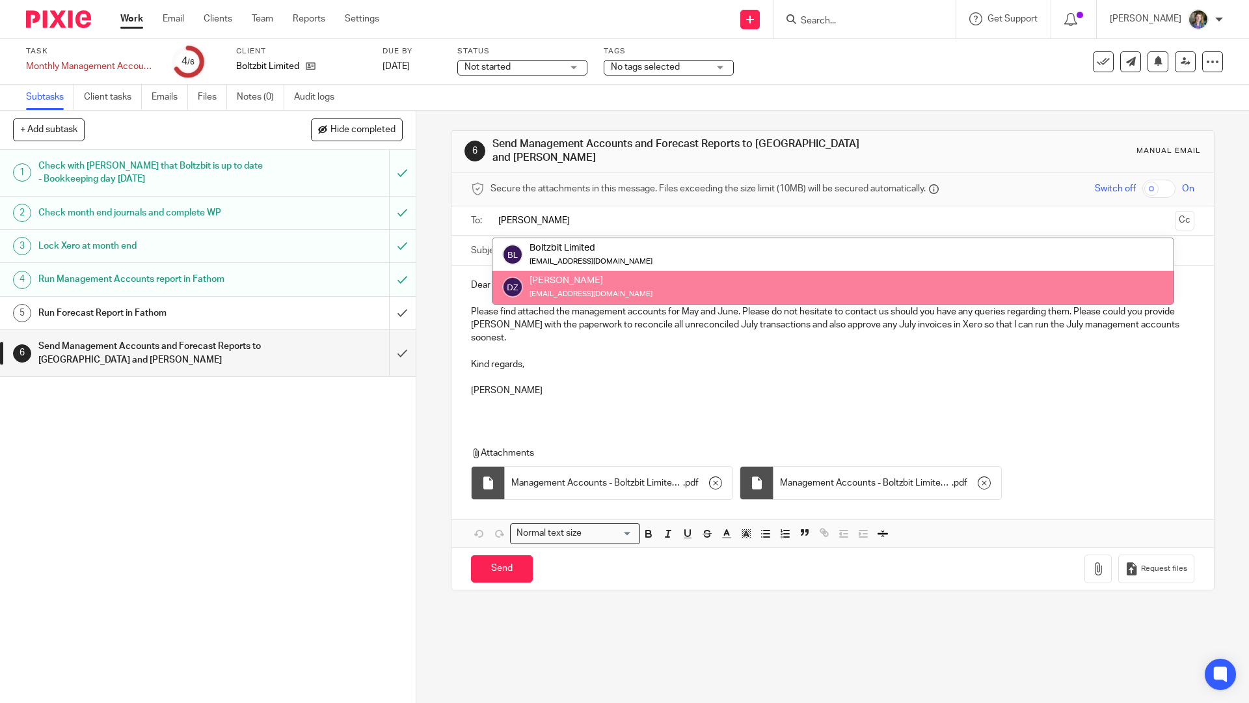
type input "Yi"
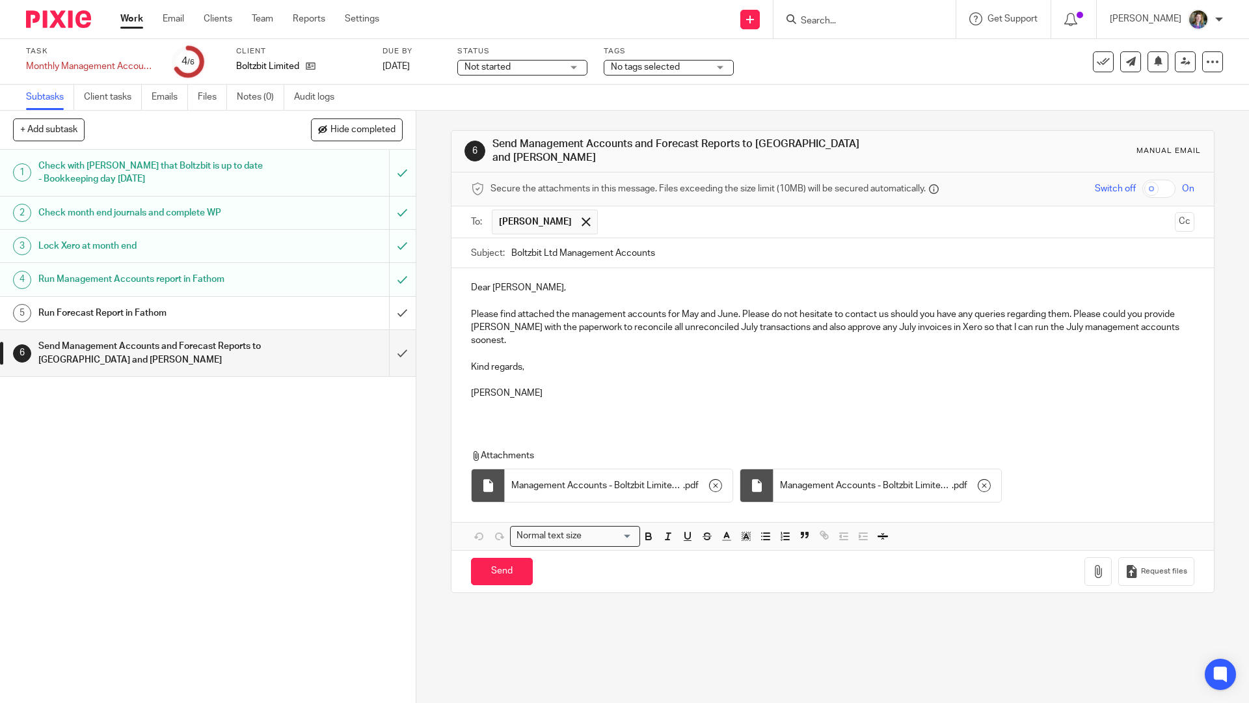
click at [640, 221] on input "text" at bounding box center [888, 222] width 566 height 25
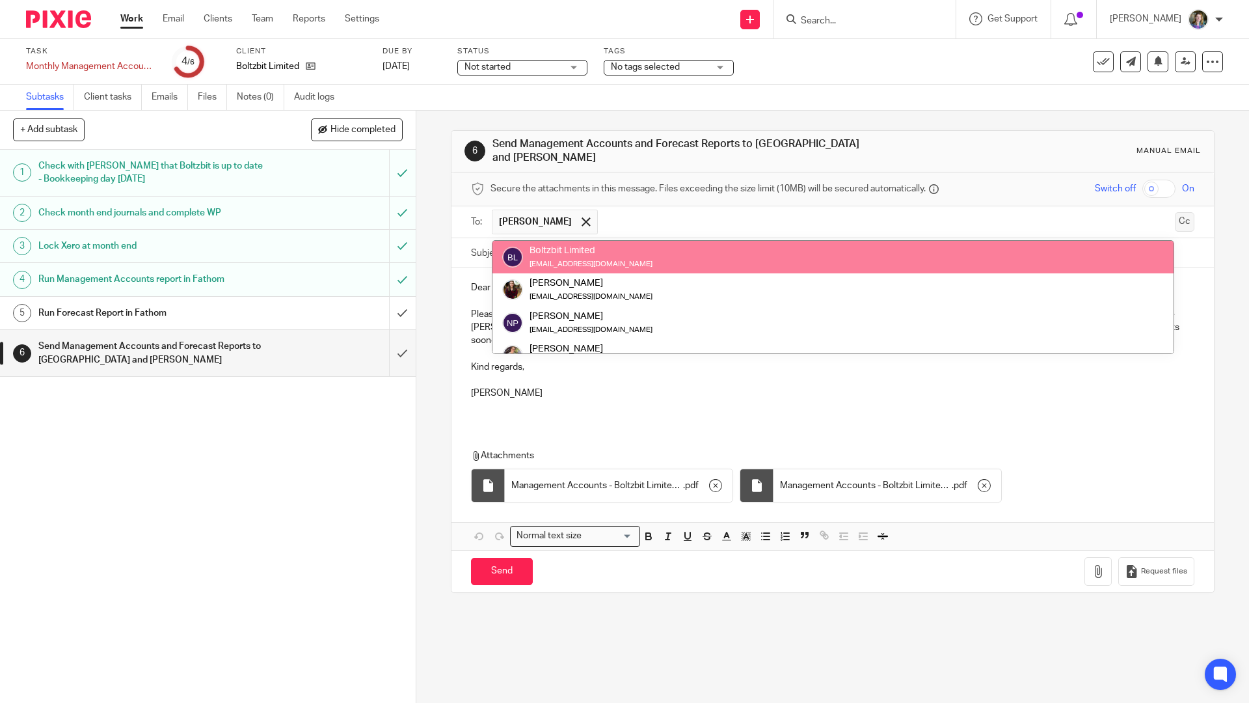
click at [1175, 217] on button "Cc" at bounding box center [1185, 222] width 20 height 20
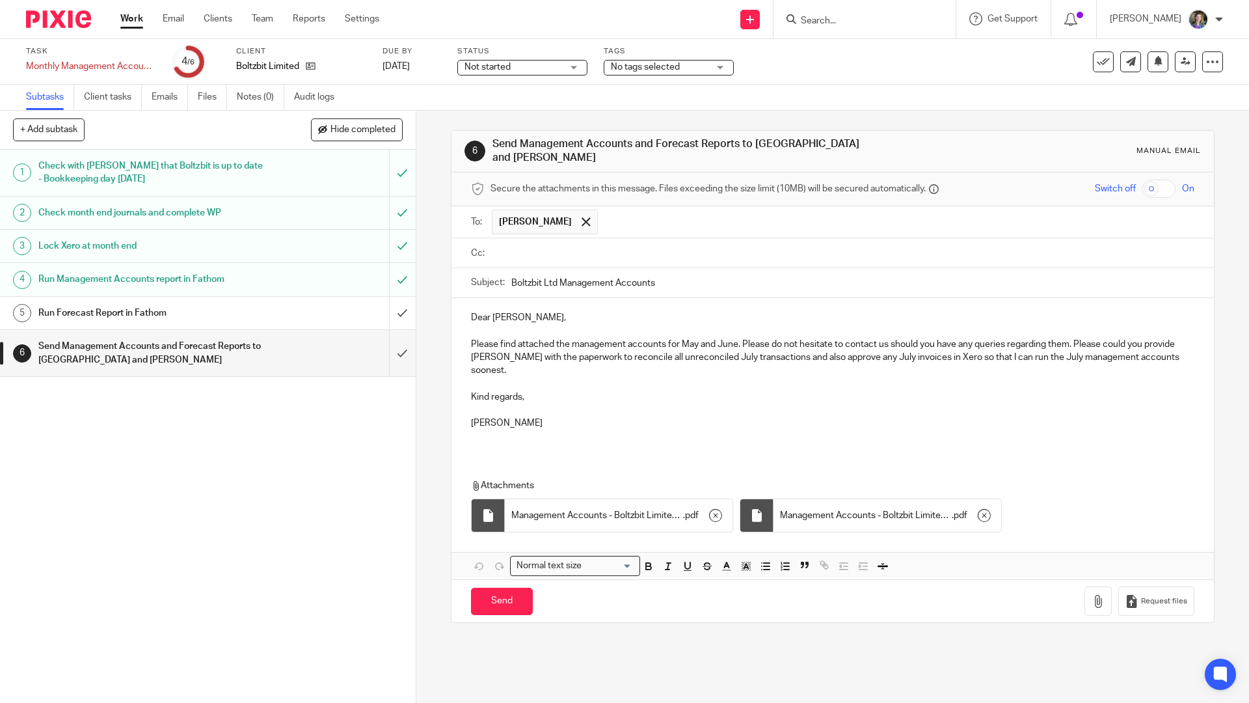
click at [916, 246] on input "text" at bounding box center [842, 253] width 694 height 15
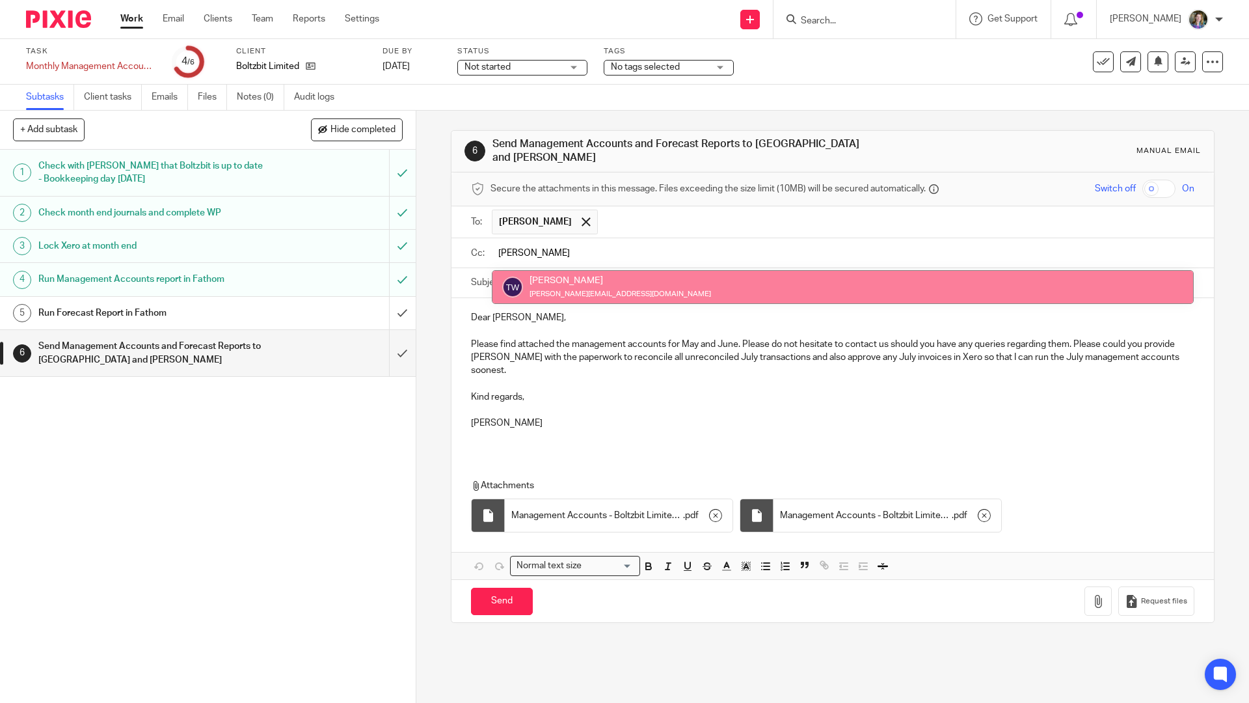
type input "Traci"
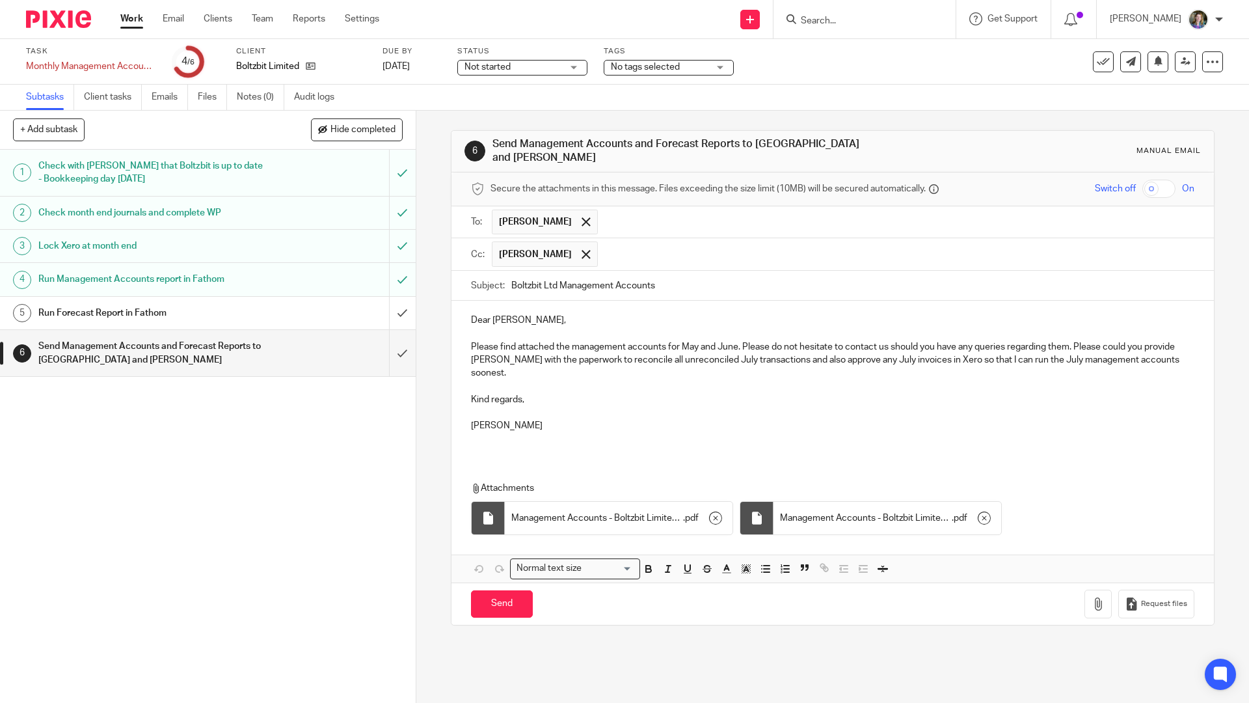
drag, startPoint x: 783, startPoint y: 284, endPoint x: 778, endPoint y: 276, distance: 9.6
click at [778, 253] on input "text" at bounding box center [897, 253] width 585 height 25
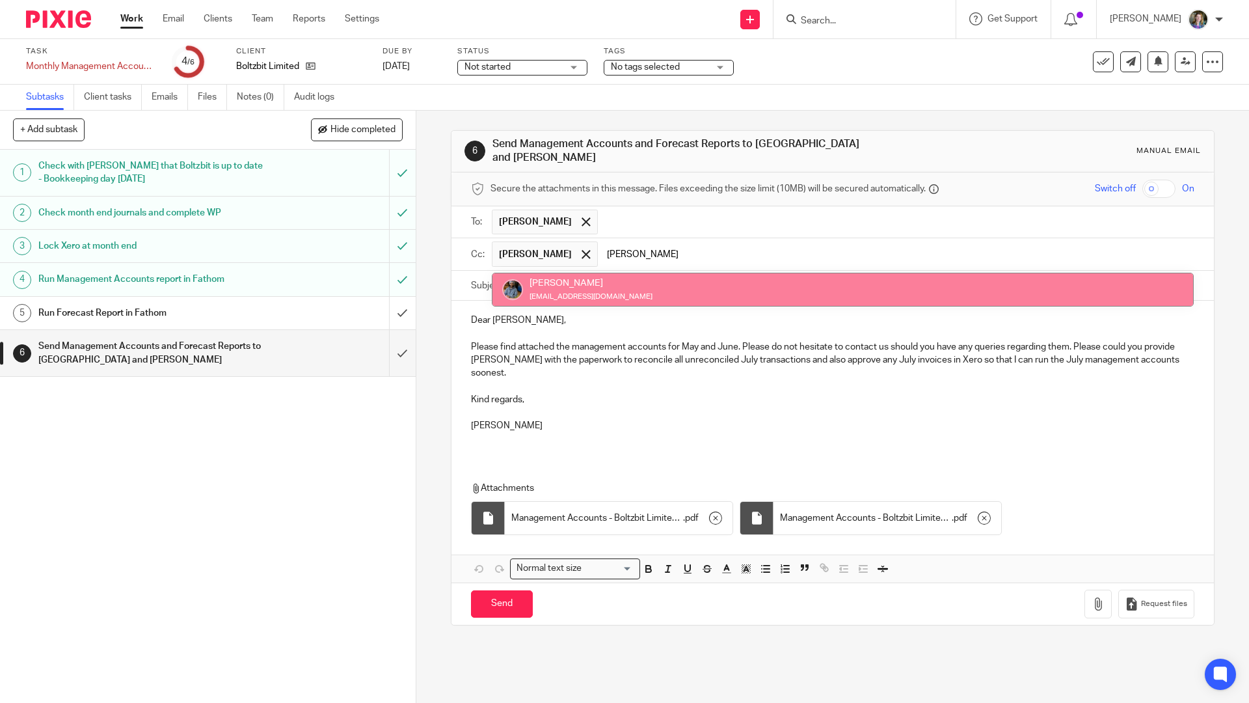
type input "Jas"
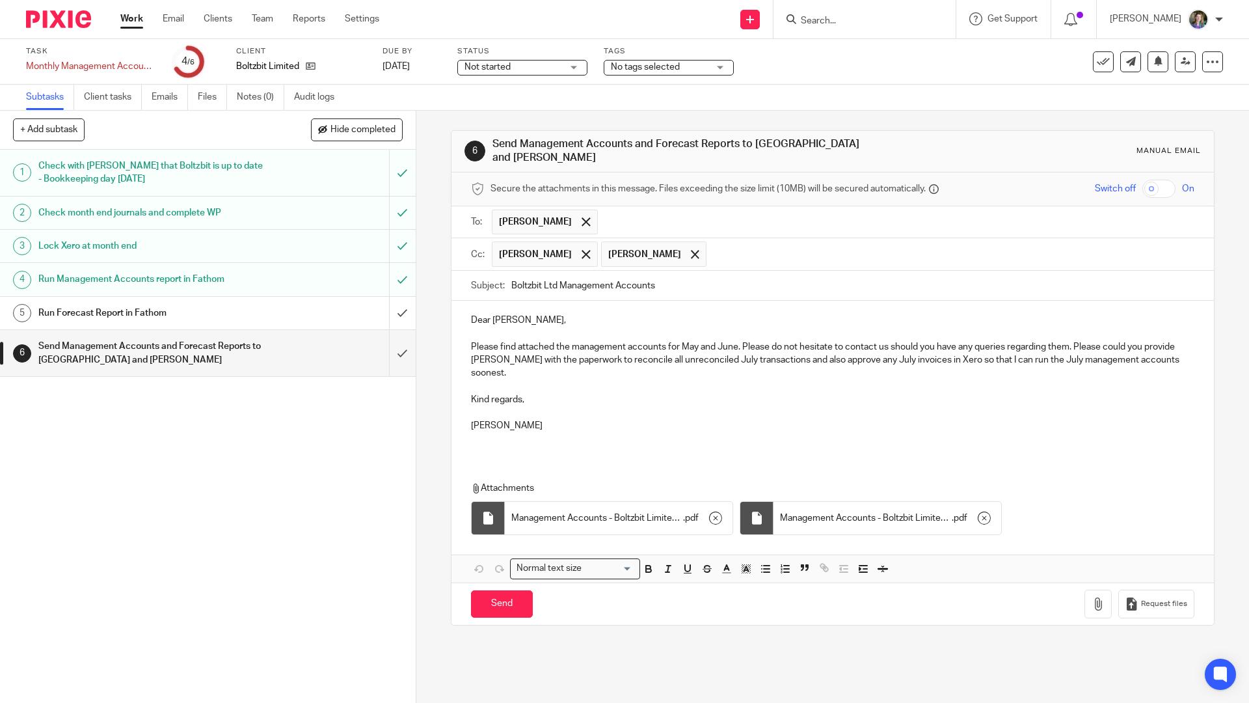
click at [773, 433] on p at bounding box center [832, 439] width 723 height 13
click at [517, 590] on input "Send" at bounding box center [502, 604] width 62 height 28
type input "Sent"
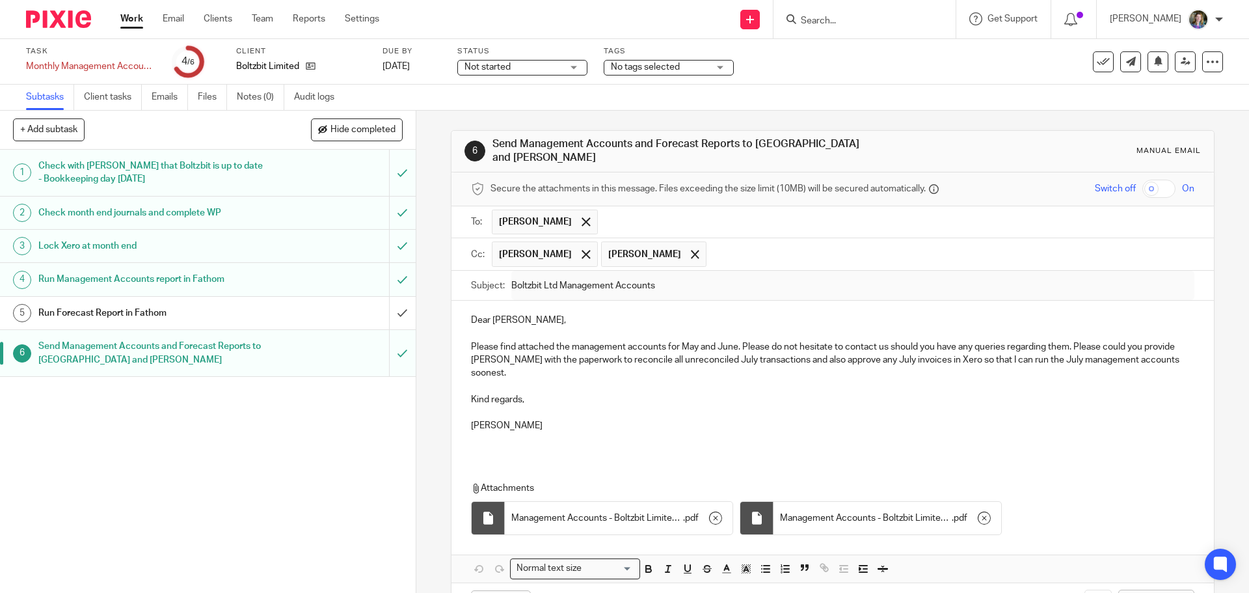
click at [1097, 57] on icon at bounding box center [1103, 61] width 13 height 13
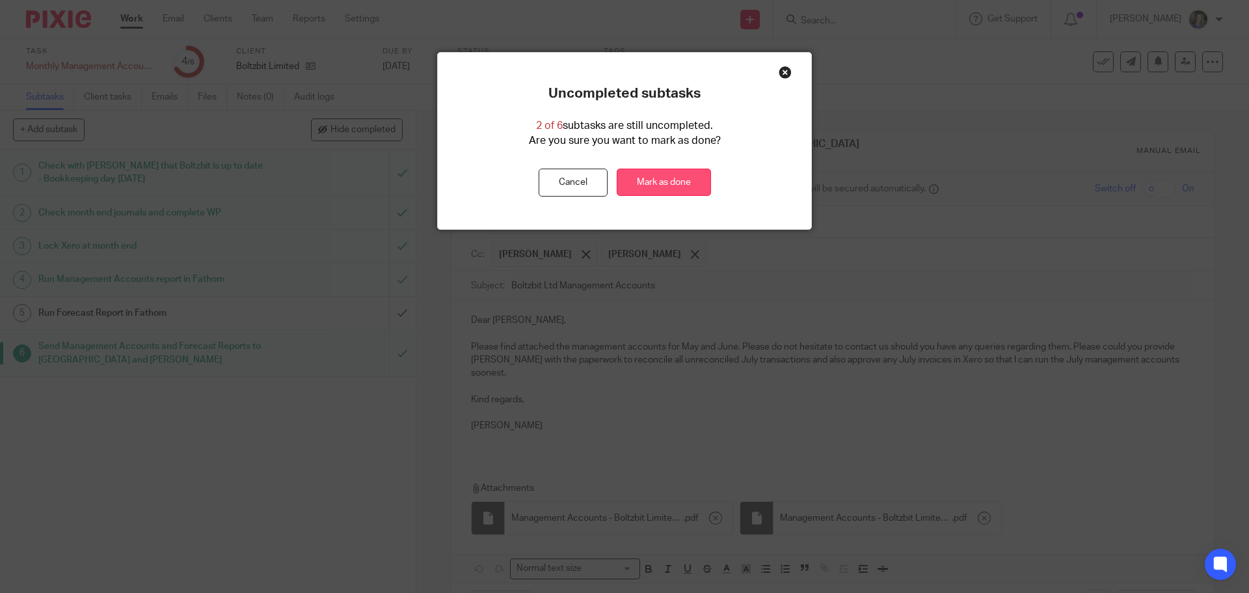
click at [676, 182] on link "Mark as done" at bounding box center [664, 183] width 94 height 28
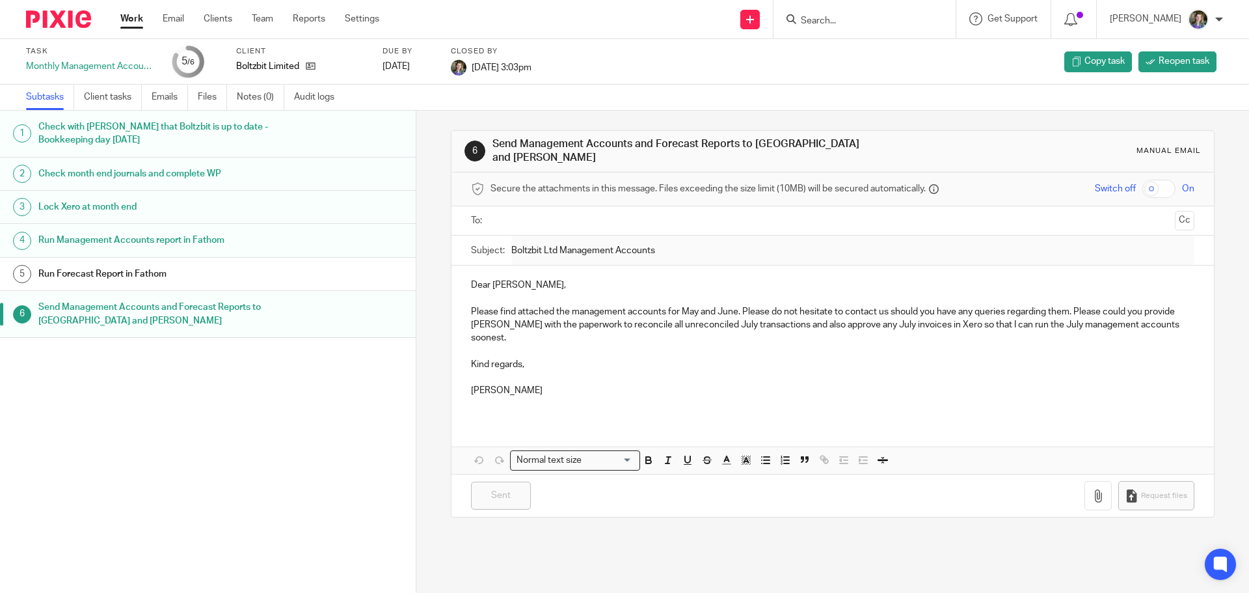
click at [135, 11] on div "Work Email Clients Team Reports Settings Work Email Clients Team Reports Settin…" at bounding box center [253, 19] width 292 height 38
click at [139, 17] on link "Work" at bounding box center [131, 18] width 23 height 13
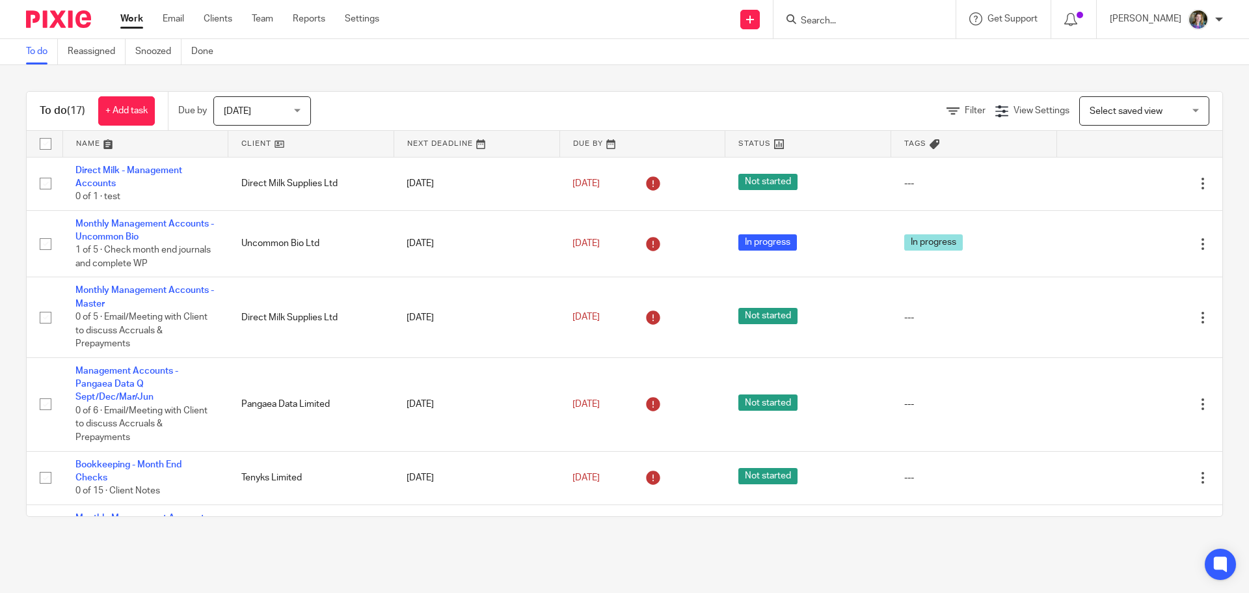
click at [768, 545] on main "To do Reassigned Snoozed Done To do (17) + Add task Due by [DATE] [DATE] [DATE]…" at bounding box center [624, 296] width 1249 height 593
